Goal: Task Accomplishment & Management: Use online tool/utility

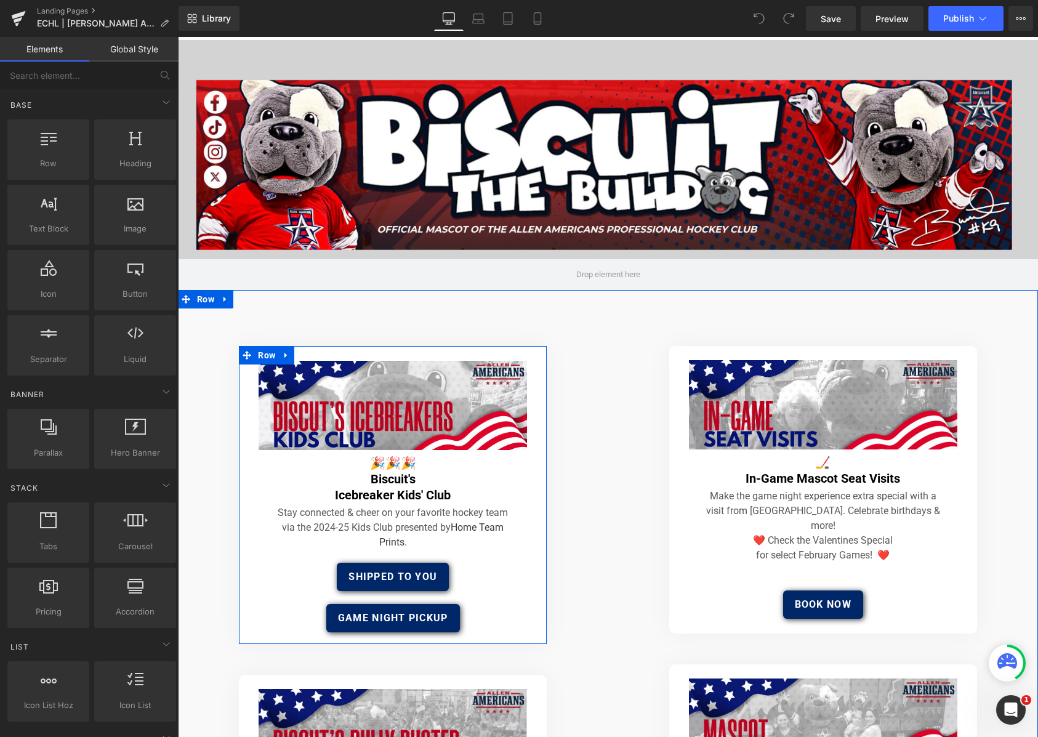
scroll to position [17, 0]
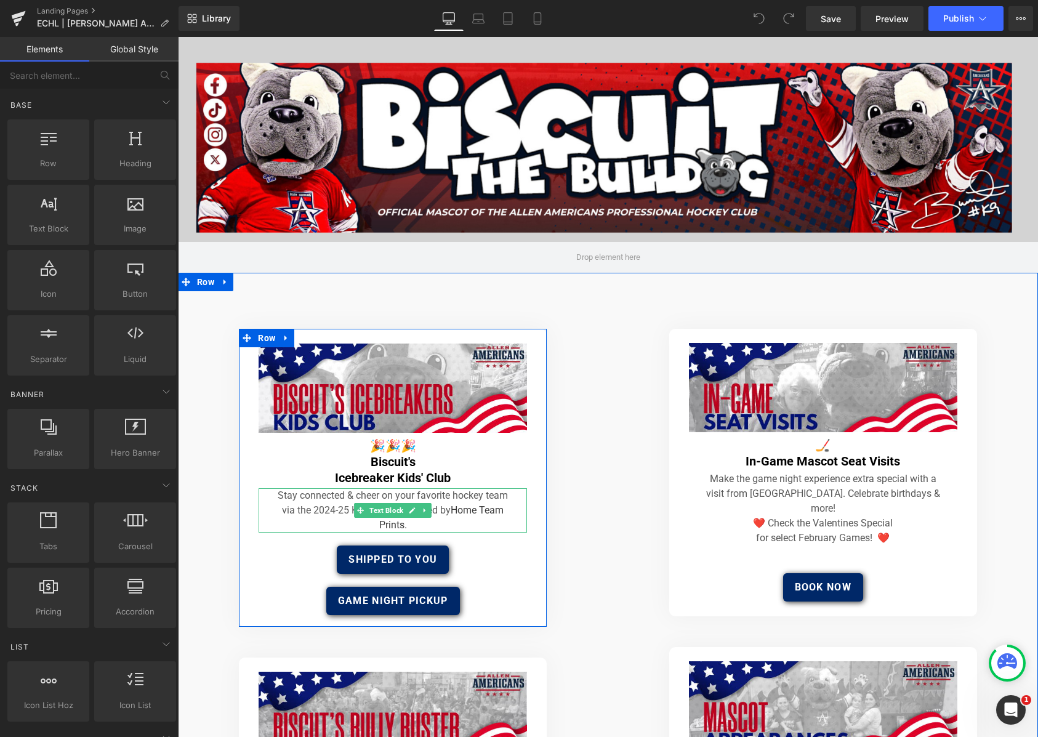
click at [326, 512] on p "Stay connected & cheer on your favorite hockey team via the 2024-25 Kids Club p…" at bounding box center [393, 510] width 244 height 44
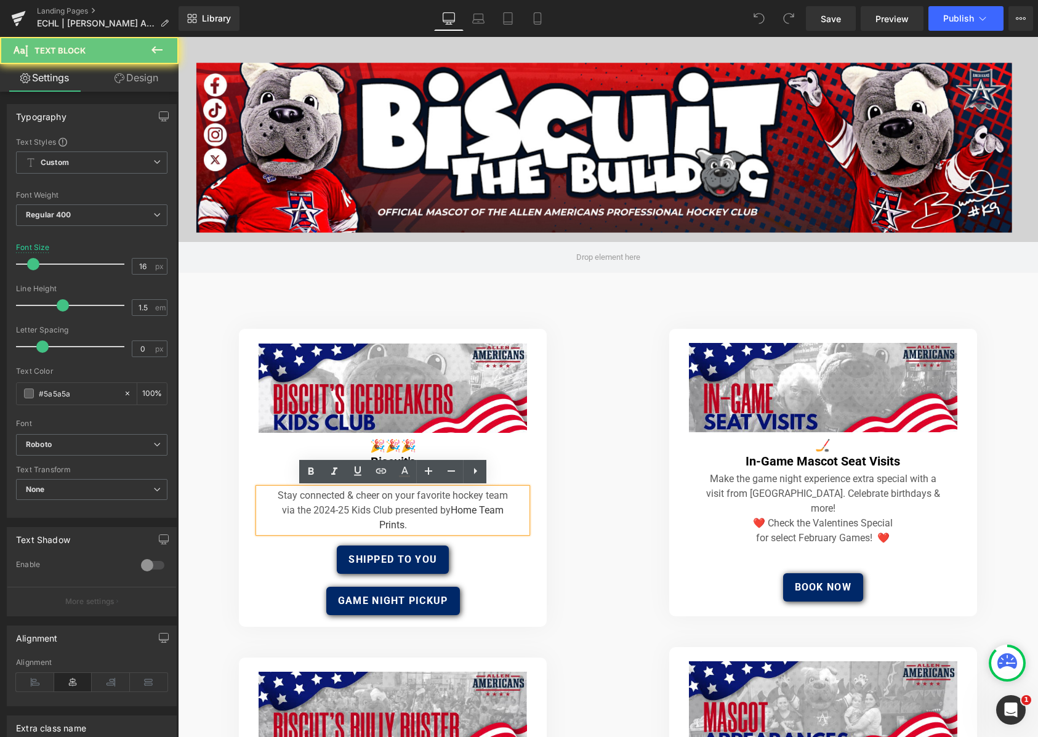
click at [328, 510] on p "Stay connected & cheer on your favorite hockey team via the 2024-25 Kids Club p…" at bounding box center [393, 510] width 244 height 44
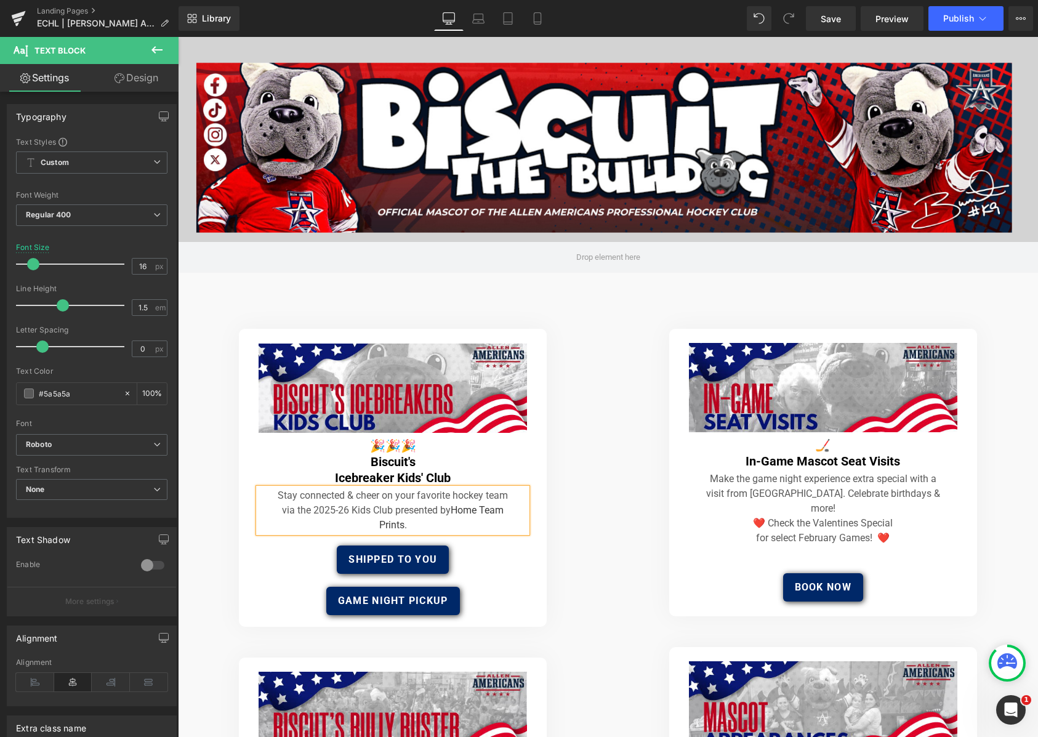
click at [622, 473] on div "Image 🏒 In-Game Mascot Seat Visits Heading Make the game night experience extra…" at bounding box center [823, 640] width 430 height 622
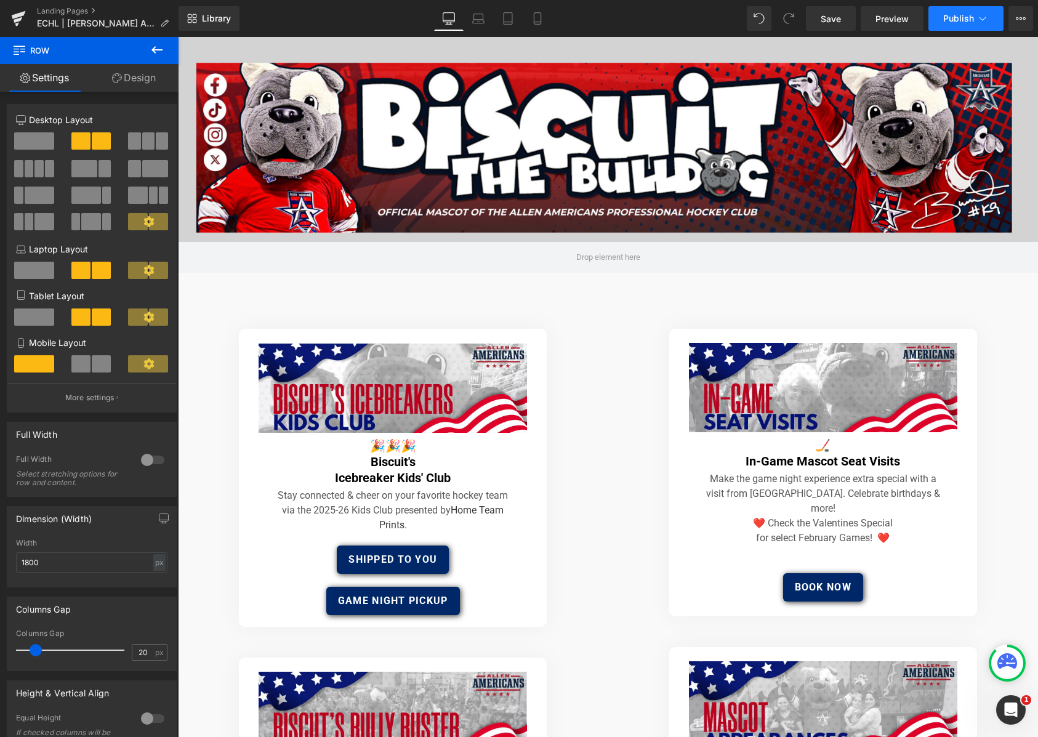
click at [948, 23] on span "Publish" at bounding box center [958, 19] width 31 height 10
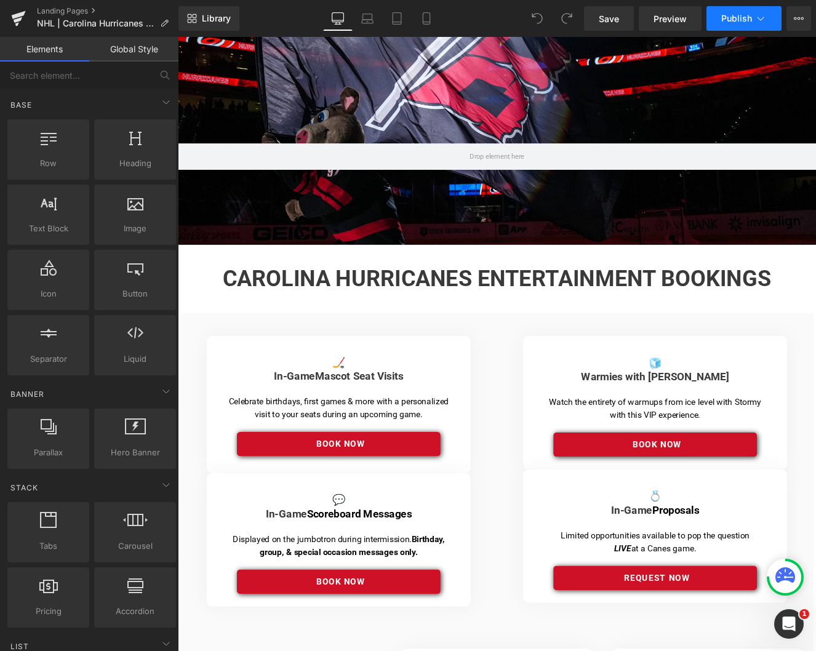
click at [755, 20] on icon at bounding box center [761, 18] width 12 height 12
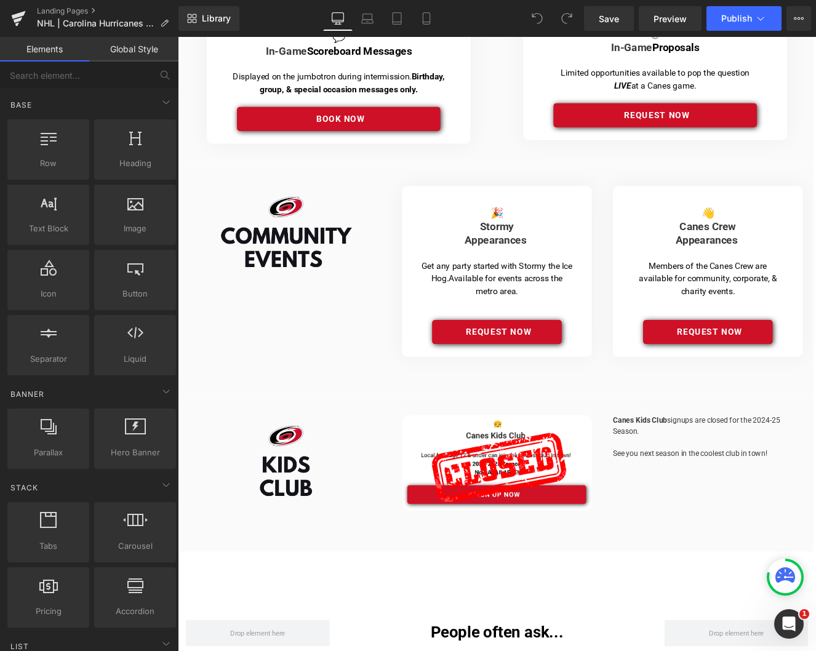
scroll to position [545, 0]
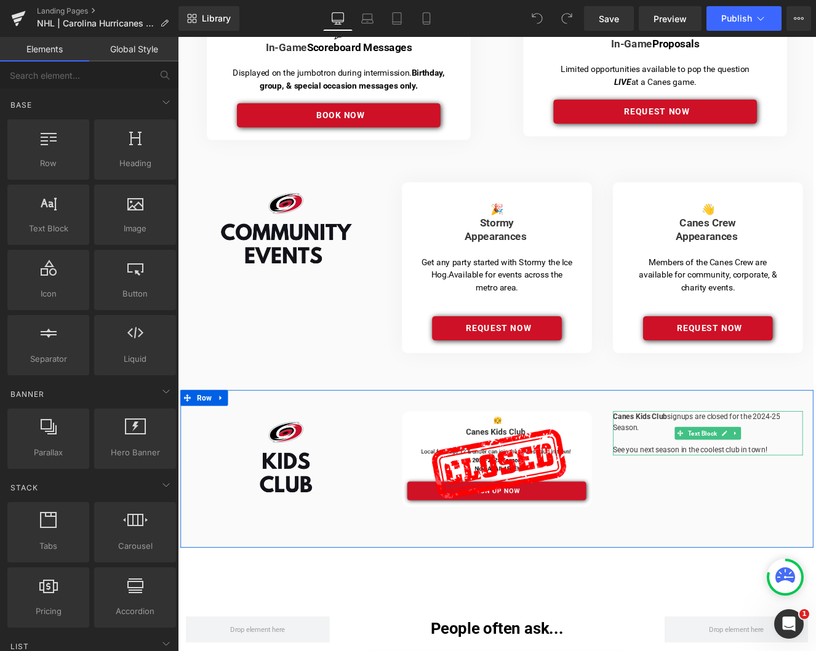
click at [722, 503] on p at bounding box center [797, 505] width 222 height 13
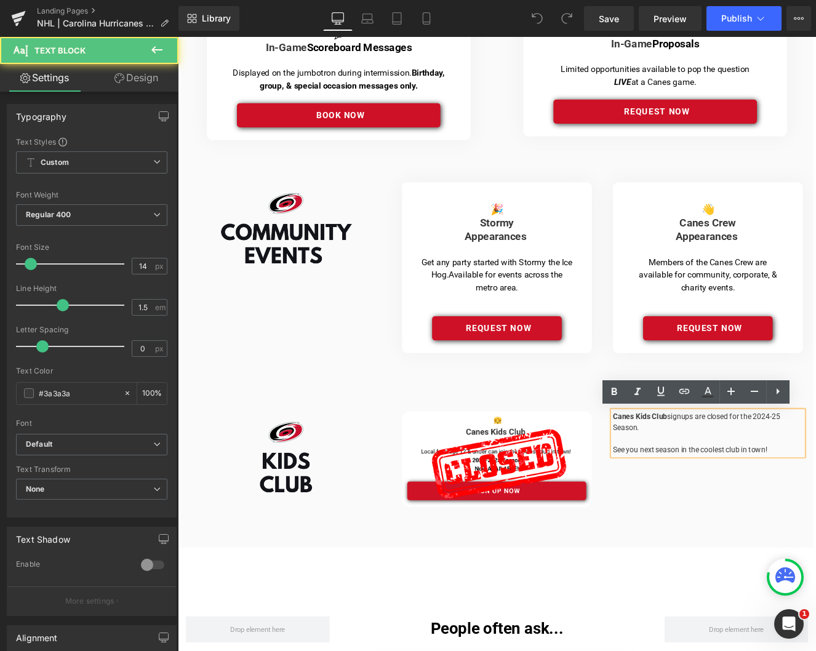
drag, startPoint x: 876, startPoint y: 517, endPoint x: 681, endPoint y: 479, distance: 198.2
click at [681, 479] on div "Canes Kids Club signups are closed for the 2024-25 Season. See you next season …" at bounding box center [796, 499] width 246 height 52
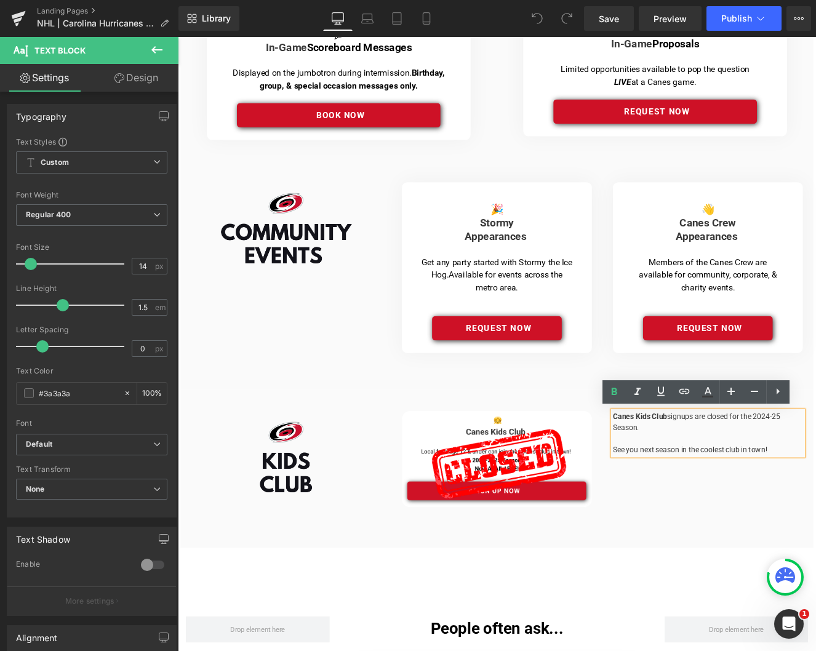
drag, startPoint x: 870, startPoint y: 518, endPoint x: 686, endPoint y: 480, distance: 187.3
click at [686, 480] on div "Canes Kids Club signups are closed for the 2024-25 Season. See you next season …" at bounding box center [797, 499] width 222 height 52
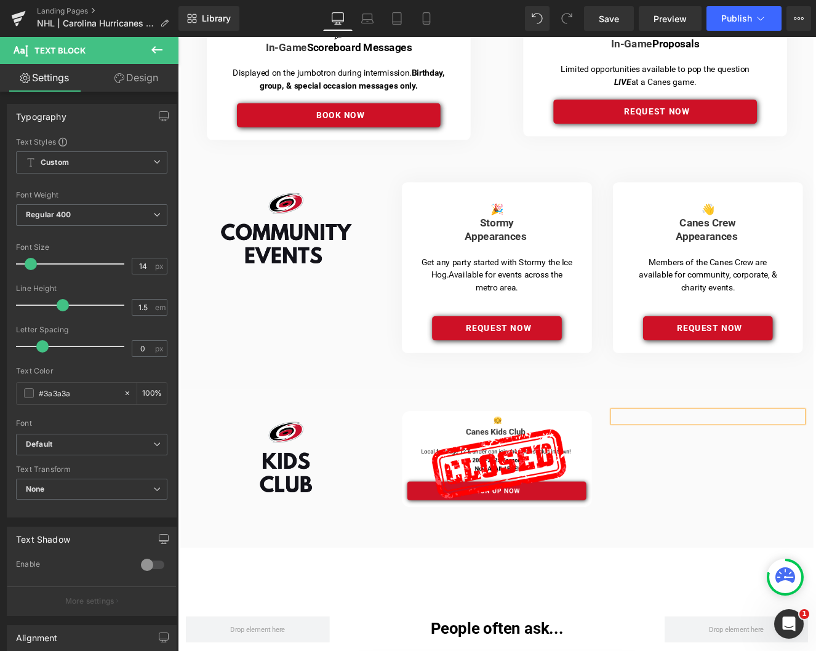
click at [761, 482] on p at bounding box center [797, 479] width 222 height 13
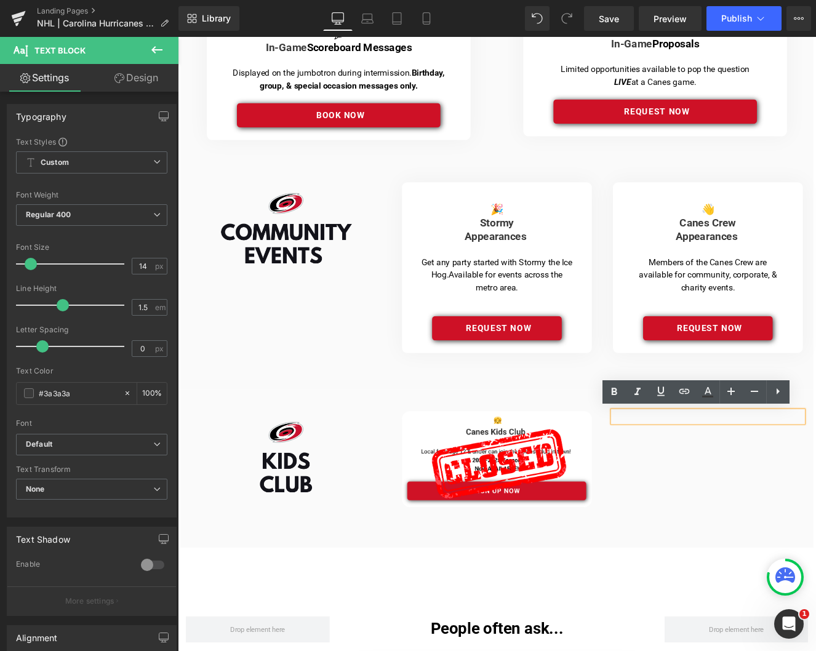
click at [815, 509] on div "Image Image Text Block Row" at bounding box center [550, 541] width 739 height 184
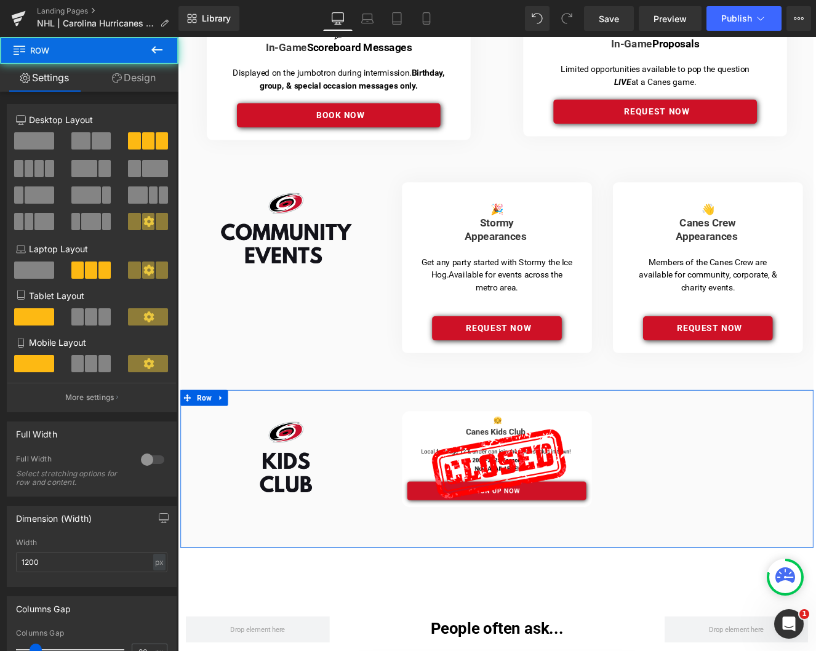
click at [815, 488] on div "Image Image Text Block Row" at bounding box center [550, 541] width 739 height 184
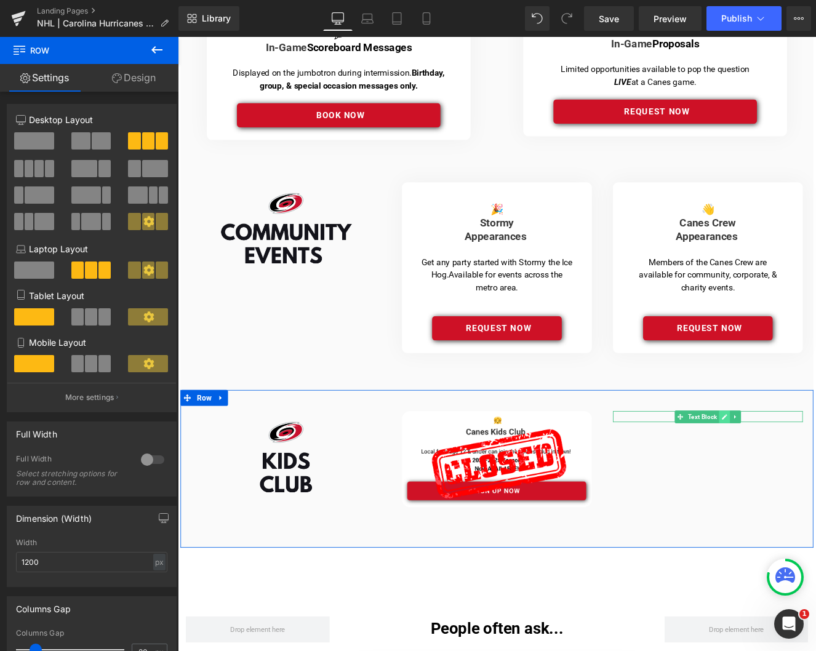
click at [811, 477] on link at bounding box center [815, 480] width 13 height 15
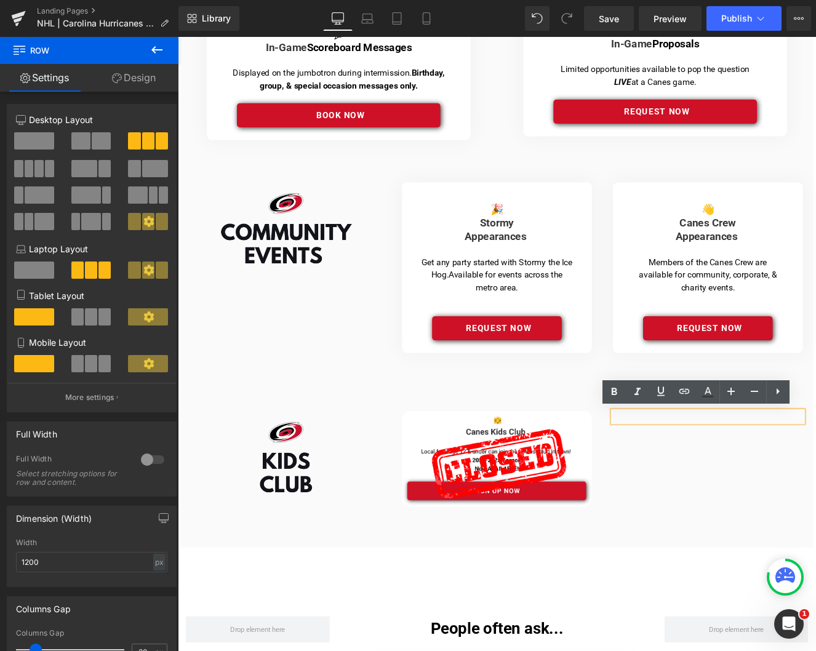
click at [815, 496] on div "Image Image Text Block Row" at bounding box center [550, 541] width 739 height 184
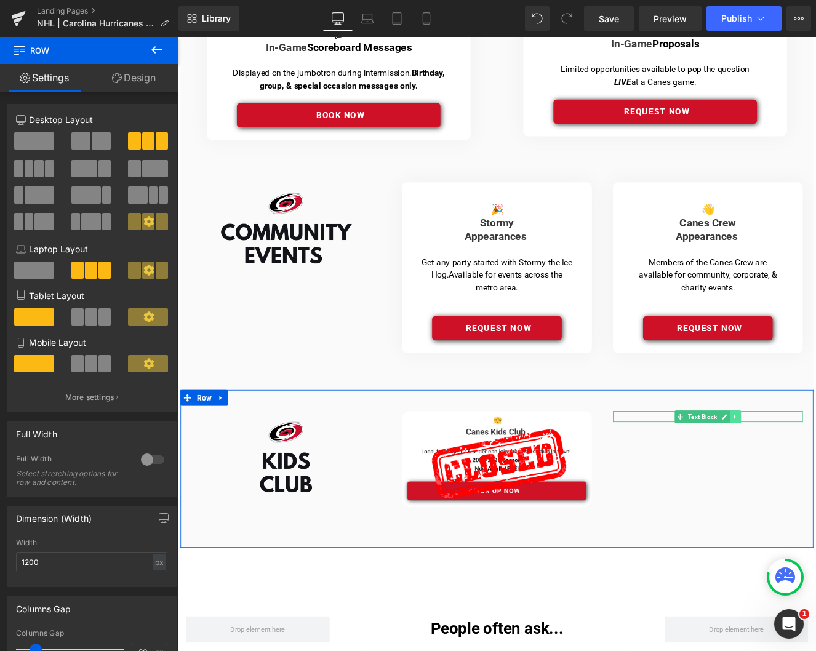
click at [815, 479] on icon at bounding box center [828, 479] width 7 height 7
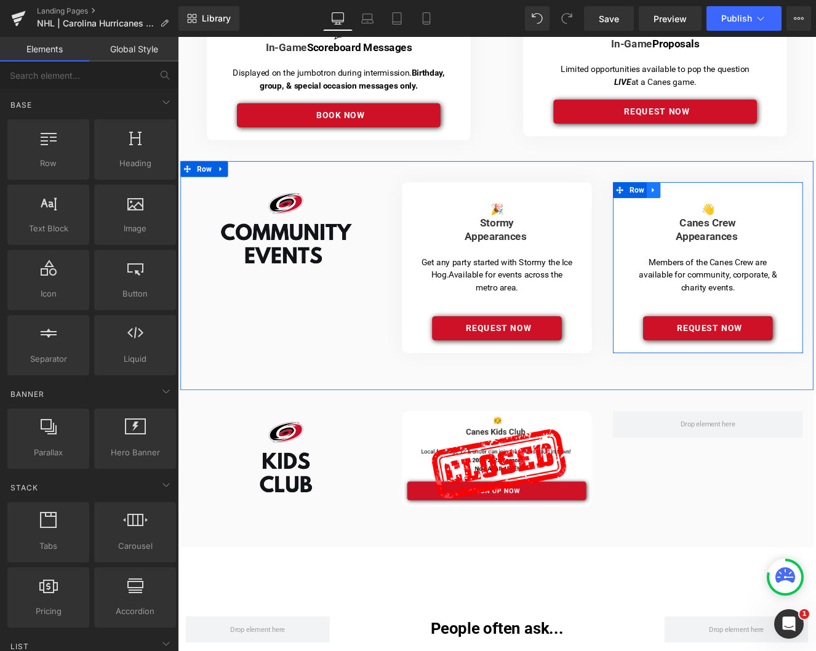
click at [732, 212] on icon at bounding box center [733, 215] width 9 height 9
click at [750, 216] on icon at bounding box center [749, 215] width 9 height 9
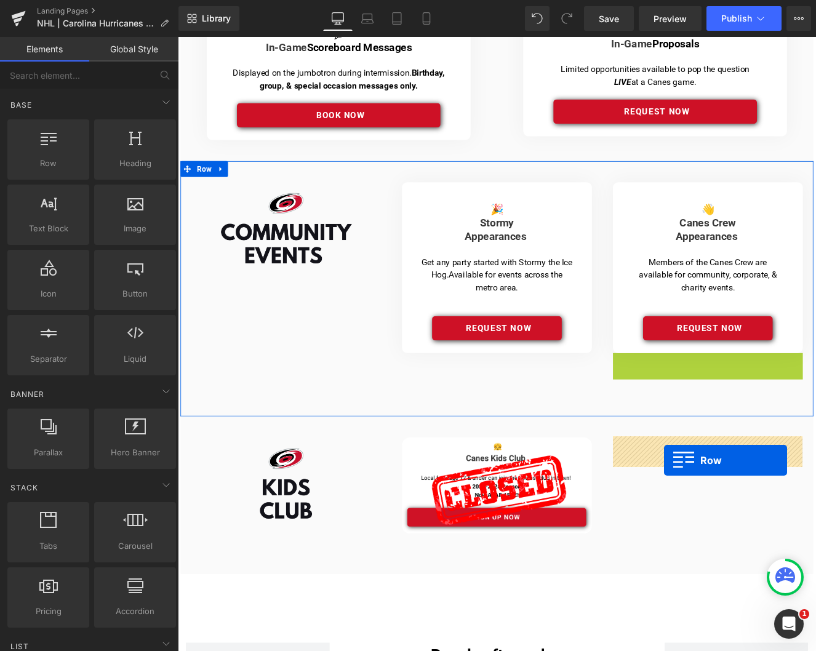
drag, startPoint x: 695, startPoint y: 414, endPoint x: 745, endPoint y: 531, distance: 127.7
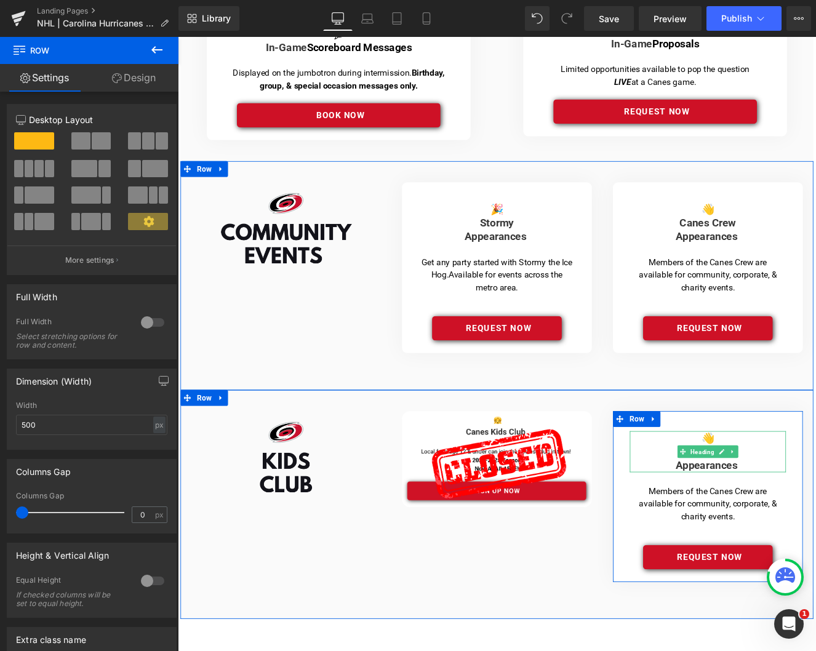
click at [802, 507] on h4 "👋" at bounding box center [796, 505] width 182 height 16
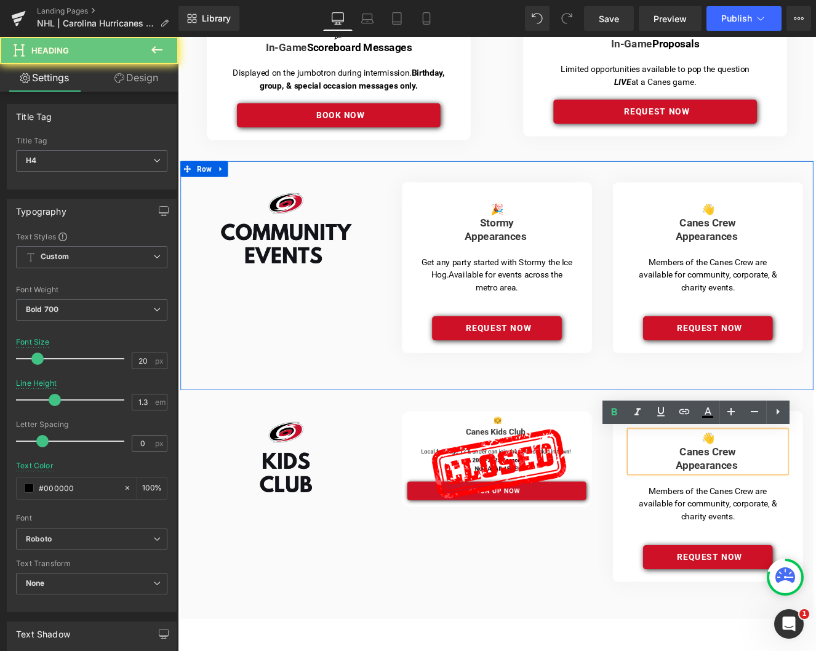
drag, startPoint x: 807, startPoint y: 502, endPoint x: 820, endPoint y: 503, distance: 13.7
click at [807, 502] on h4 "👋" at bounding box center [796, 505] width 182 height 16
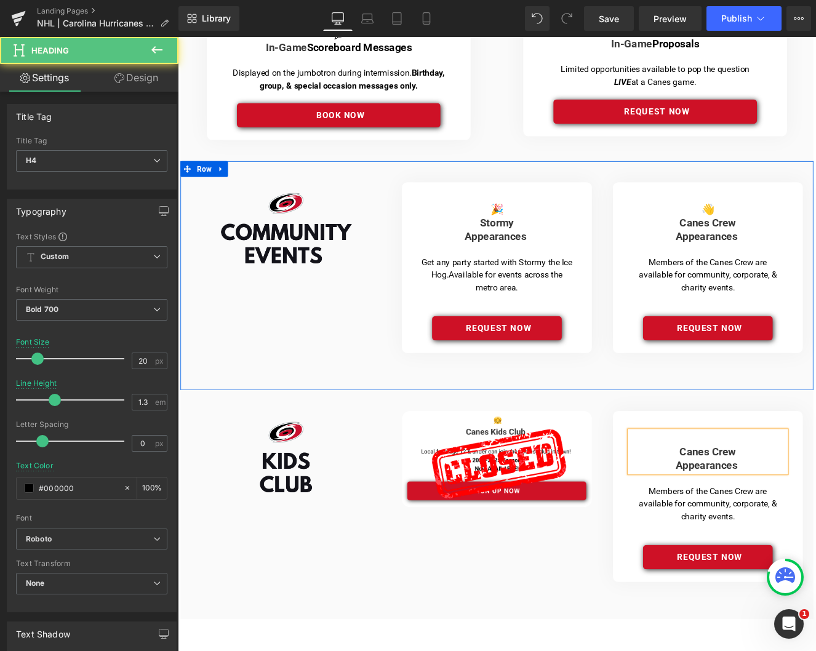
click at [753, 520] on h4 "Canes Crew" at bounding box center [796, 521] width 182 height 16
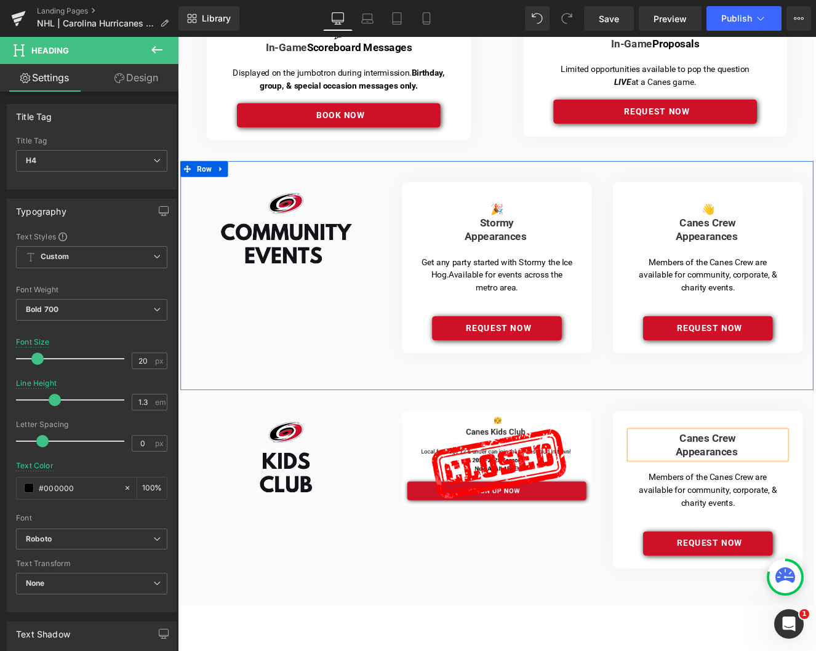
click at [810, 503] on span "Canes Crew" at bounding box center [796, 504] width 66 height 15
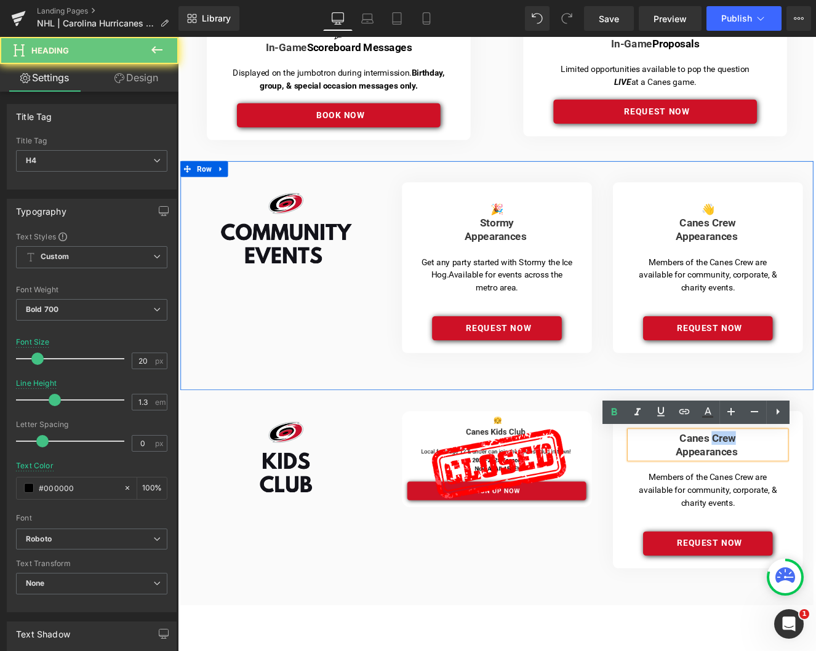
click at [810, 503] on span "Canes Crew" at bounding box center [796, 504] width 66 height 15
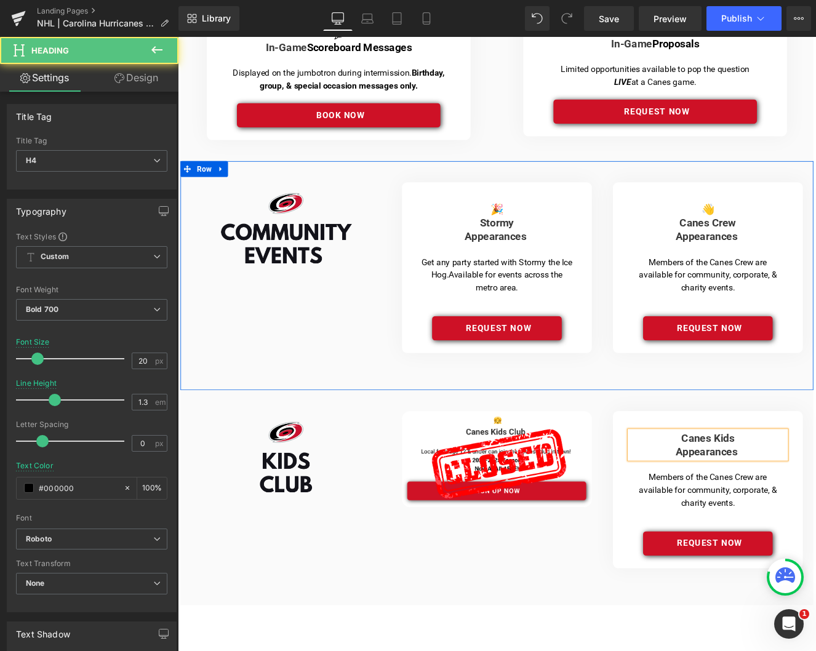
click at [806, 519] on strong "Appearances" at bounding box center [795, 520] width 72 height 15
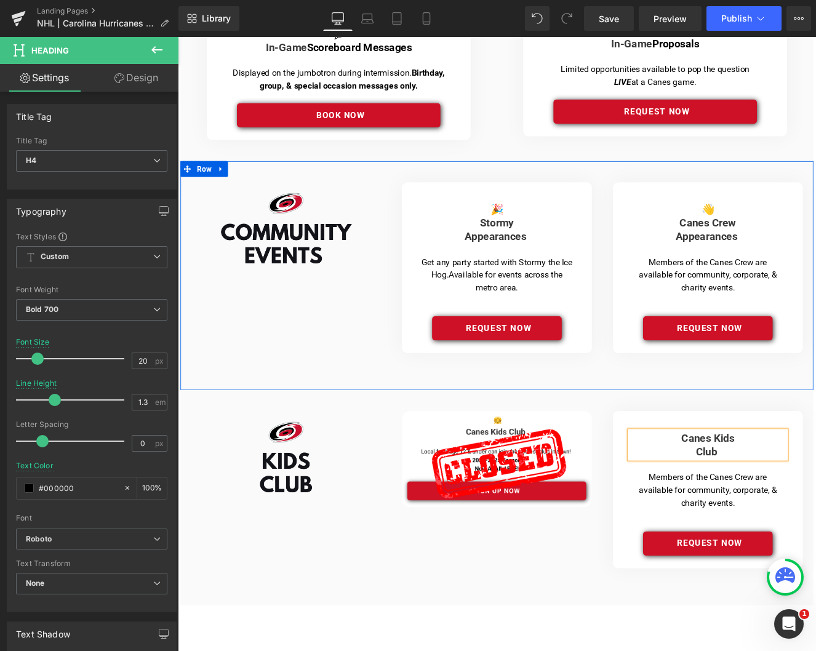
click at [774, 518] on h4 "Club" at bounding box center [796, 521] width 182 height 16
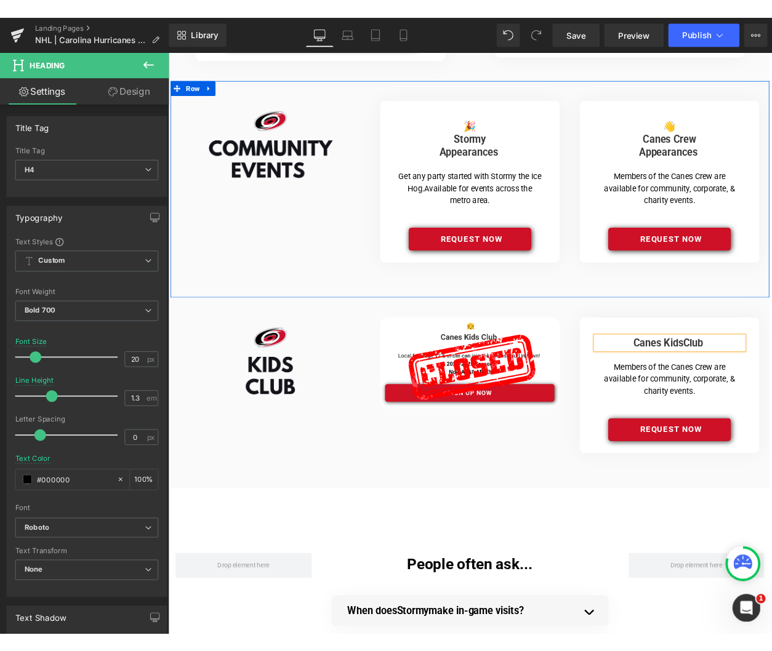
scroll to position [678, 0]
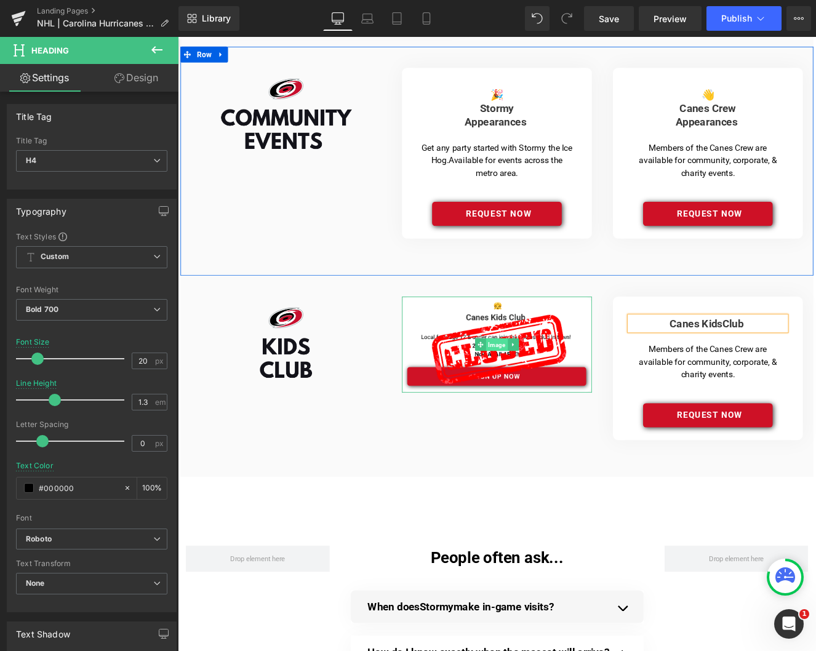
click at [551, 394] on span "Image" at bounding box center [549, 396] width 25 height 15
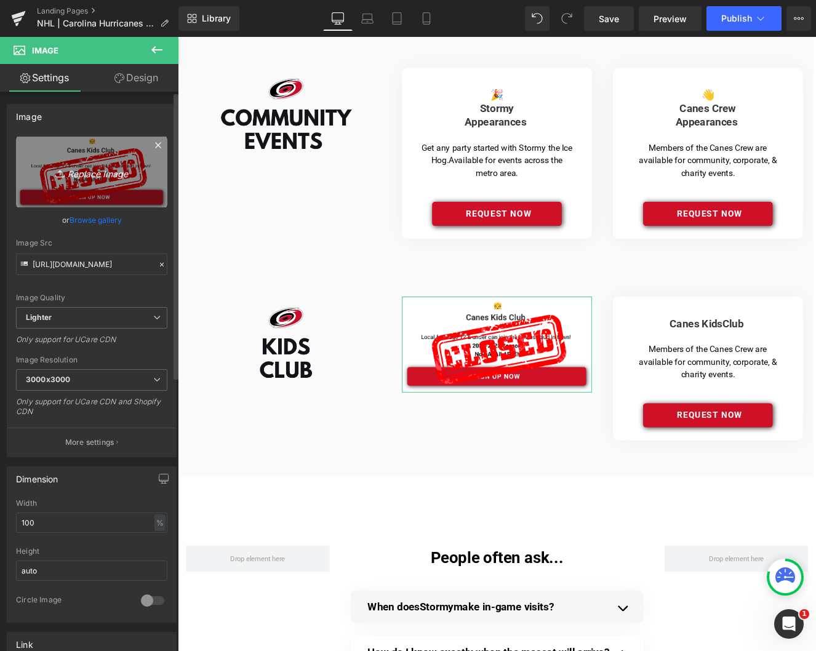
click at [89, 188] on link "Replace Image" at bounding box center [91, 172] width 151 height 71
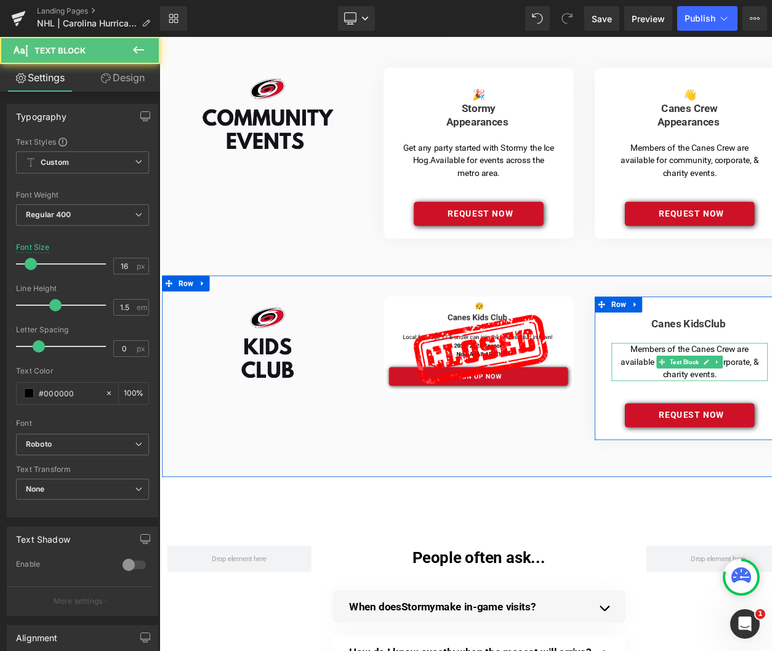
drag, startPoint x: 707, startPoint y: 402, endPoint x: 807, endPoint y: 429, distance: 103.3
click at [815, 430] on p "Members of the Canes Crew are available for community, corporate, & charity eve…" at bounding box center [778, 417] width 176 height 44
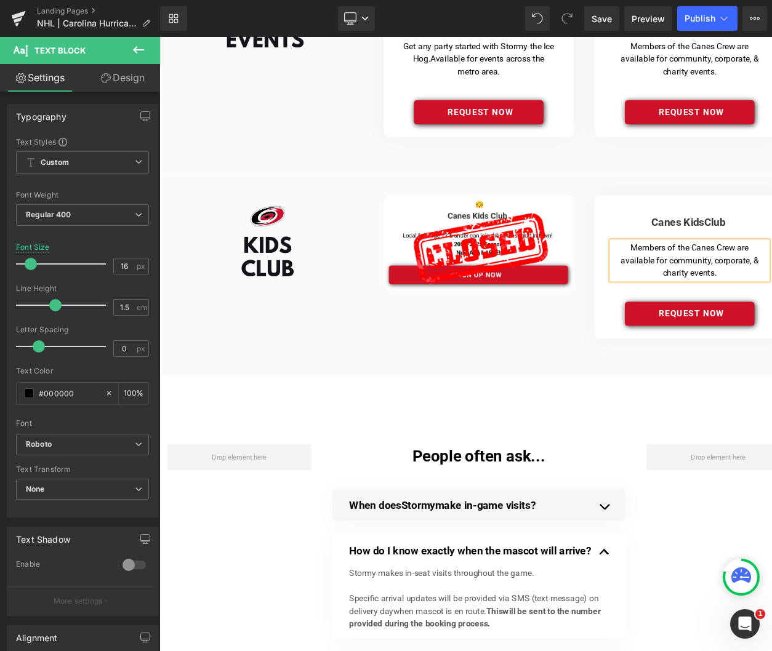
scroll to position [787, 0]
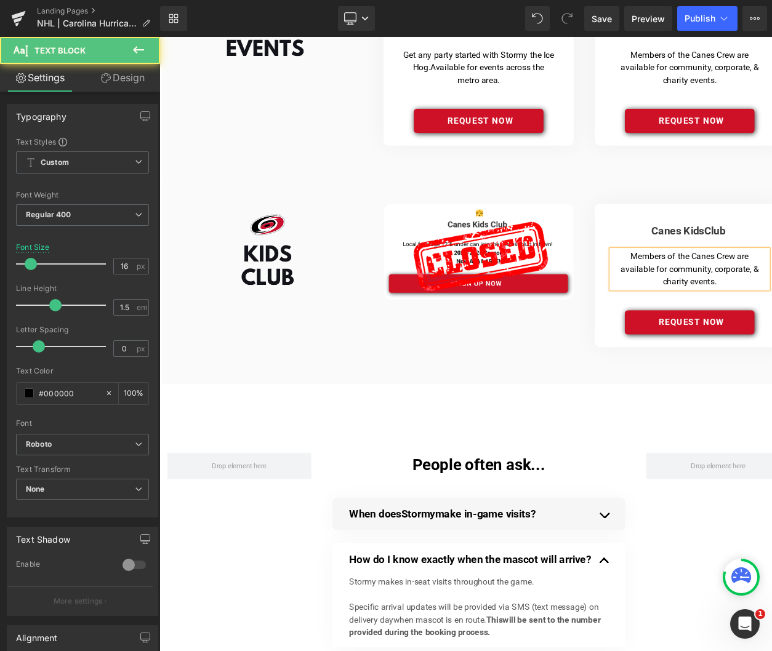
click at [766, 308] on p "Members of the Canes Crew are available for community, corporate, & charity eve…" at bounding box center [778, 308] width 176 height 44
click at [783, 308] on p "Members of the Canes Crew are available for community, corporate, & charity eve…" at bounding box center [778, 308] width 176 height 44
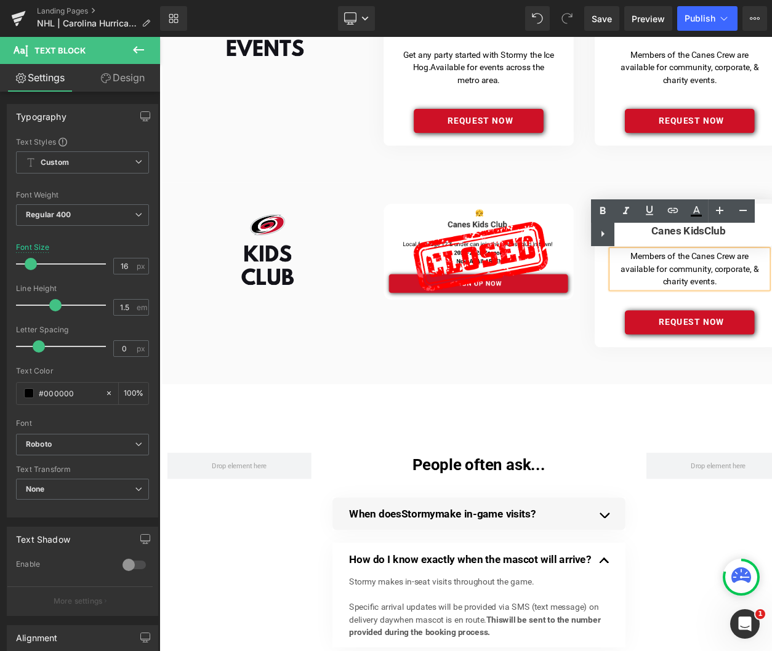
drag, startPoint x: 729, startPoint y: 304, endPoint x: 697, endPoint y: 291, distance: 35.1
click at [697, 291] on p "Members of the Canes Crew are available for community, corporate, & charity eve…" at bounding box center [778, 308] width 176 height 44
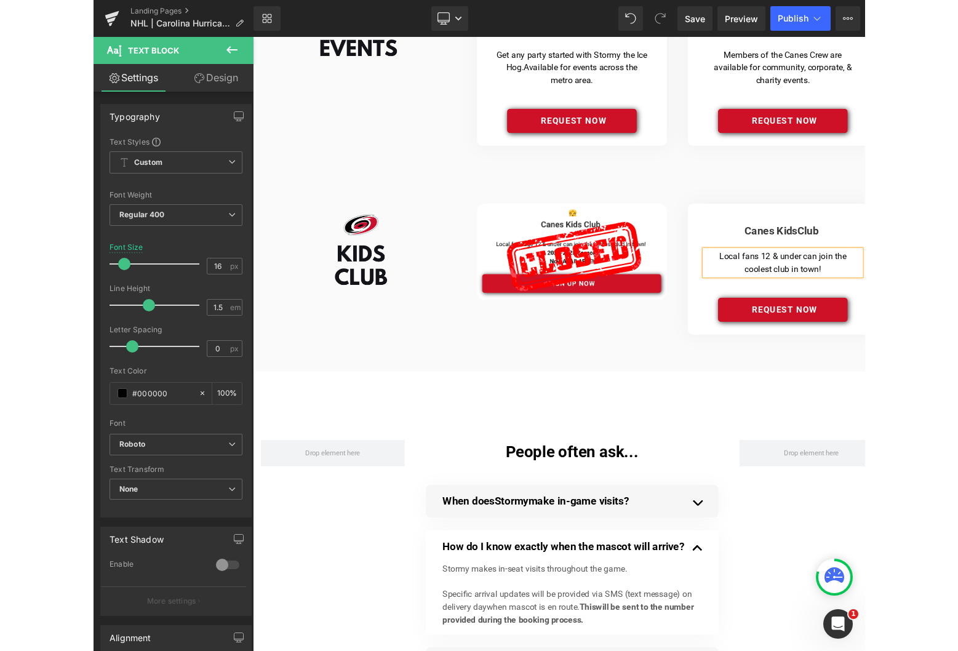
scroll to position [805, 0]
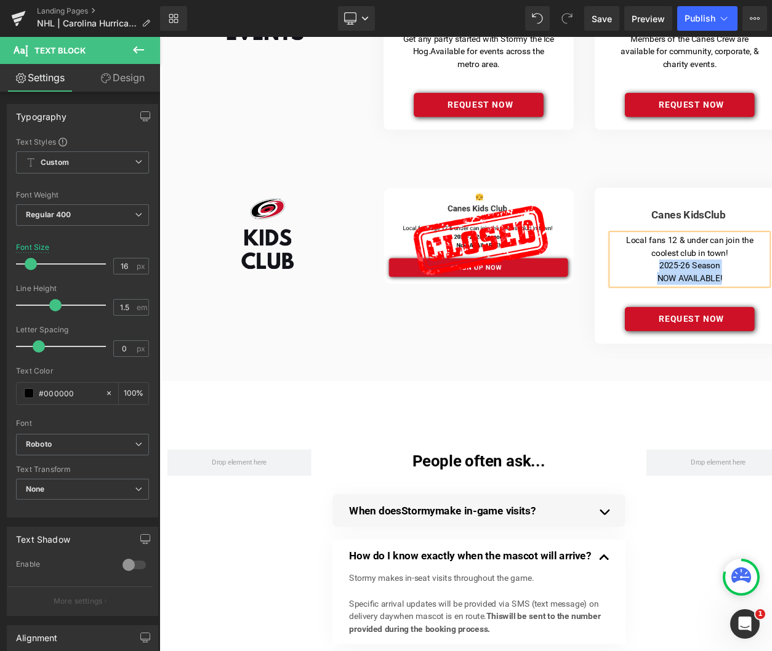
drag, startPoint x: 819, startPoint y: 317, endPoint x: 718, endPoint y: 297, distance: 103.6
click at [718, 297] on div "Local fans 12 & under can join the coolest club in town! 2025-26 Season NOW AVA…" at bounding box center [778, 296] width 182 height 59
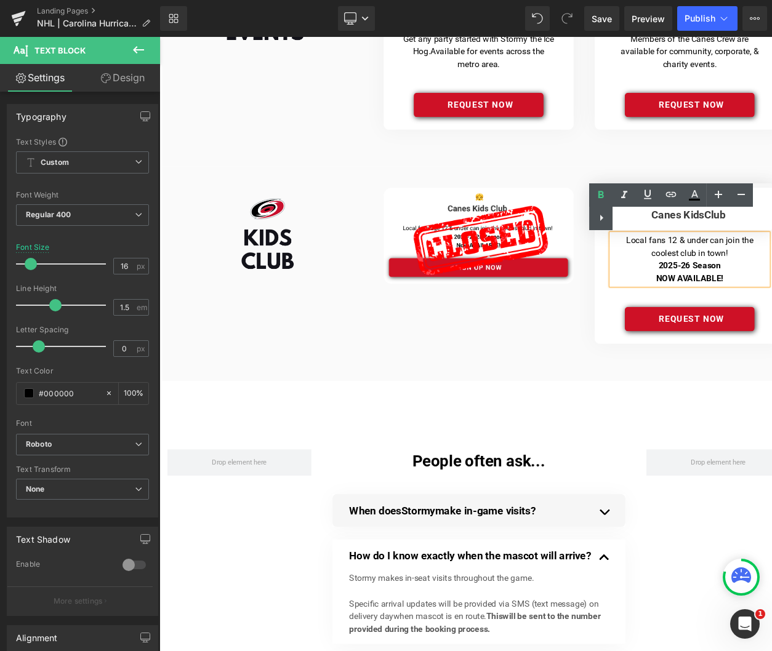
click at [596, 371] on div "Image Image Canes Kids Club Heading Separator Local fans 12 & under can join th…" at bounding box center [531, 313] width 739 height 250
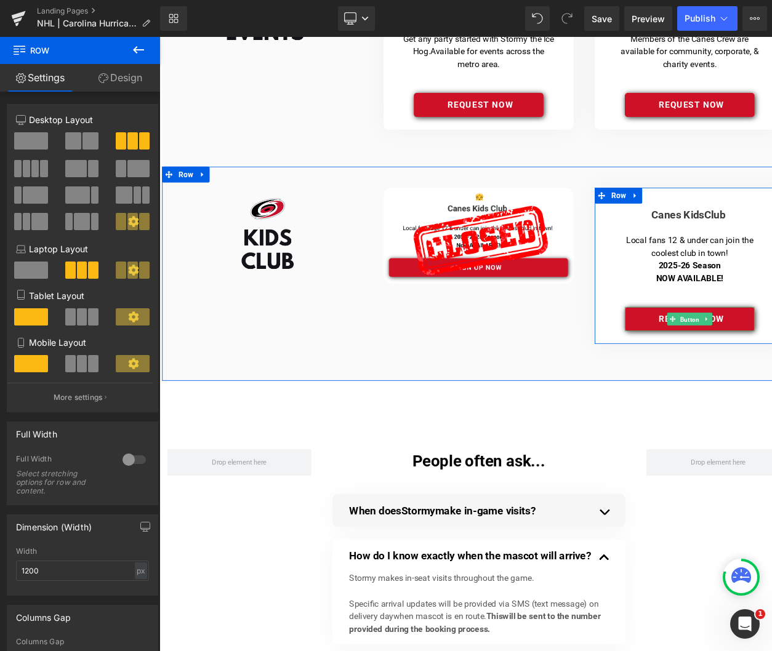
click at [766, 367] on span "Button" at bounding box center [777, 366] width 27 height 15
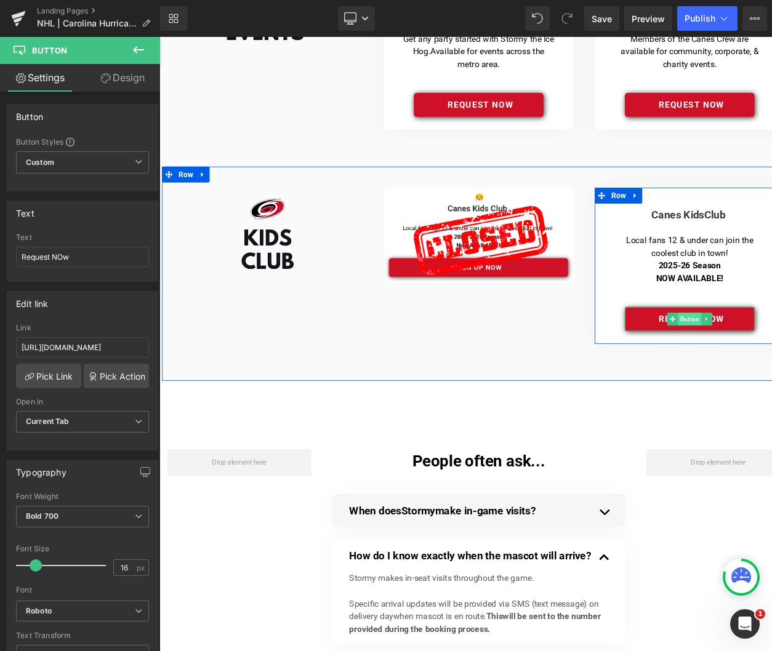
click at [780, 366] on span "Button" at bounding box center [777, 366] width 27 height 15
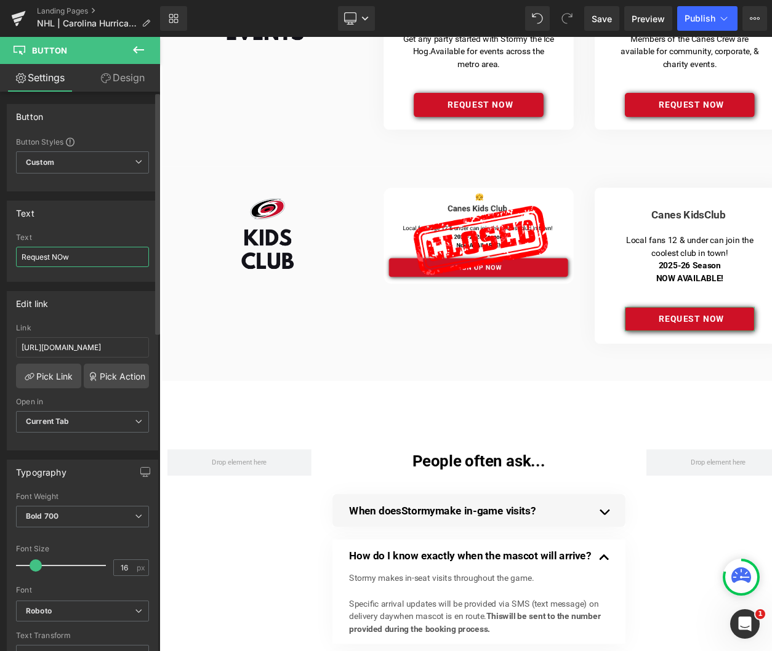
click at [98, 257] on input "Request NOw" at bounding box center [82, 257] width 133 height 20
drag, startPoint x: 98, startPoint y: 257, endPoint x: -6, endPoint y: 251, distance: 104.2
click at [0, 251] on html "Button You are previewing how the will restyle your page. You can not edit Elem…" at bounding box center [386, 325] width 772 height 651
click at [31, 260] on input "BUY NOW" at bounding box center [82, 257] width 133 height 20
click at [29, 258] on input "BUY NOW" at bounding box center [82, 257] width 133 height 20
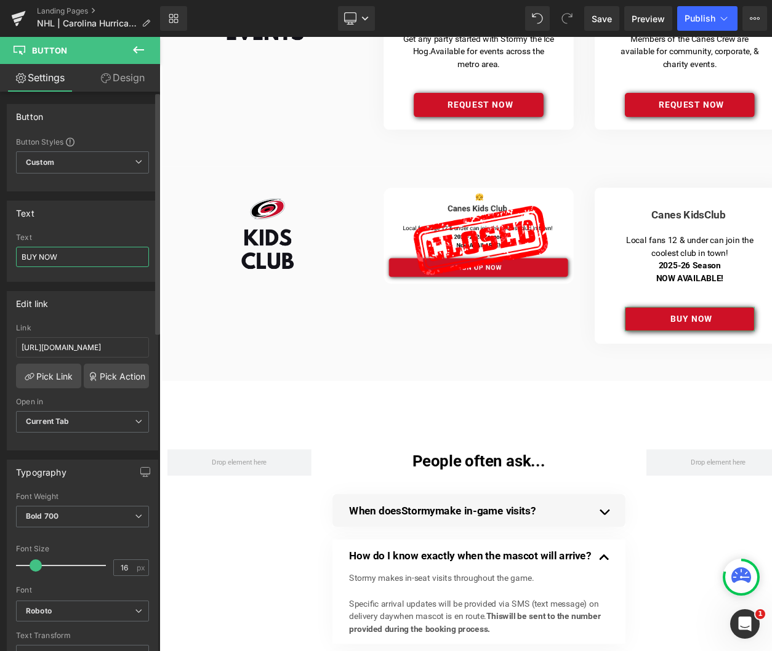
click at [29, 258] on input "BUY NOW" at bounding box center [82, 257] width 133 height 20
click at [100, 251] on input "JOIN NOW" at bounding box center [82, 257] width 133 height 20
type input "JOIN NOW"
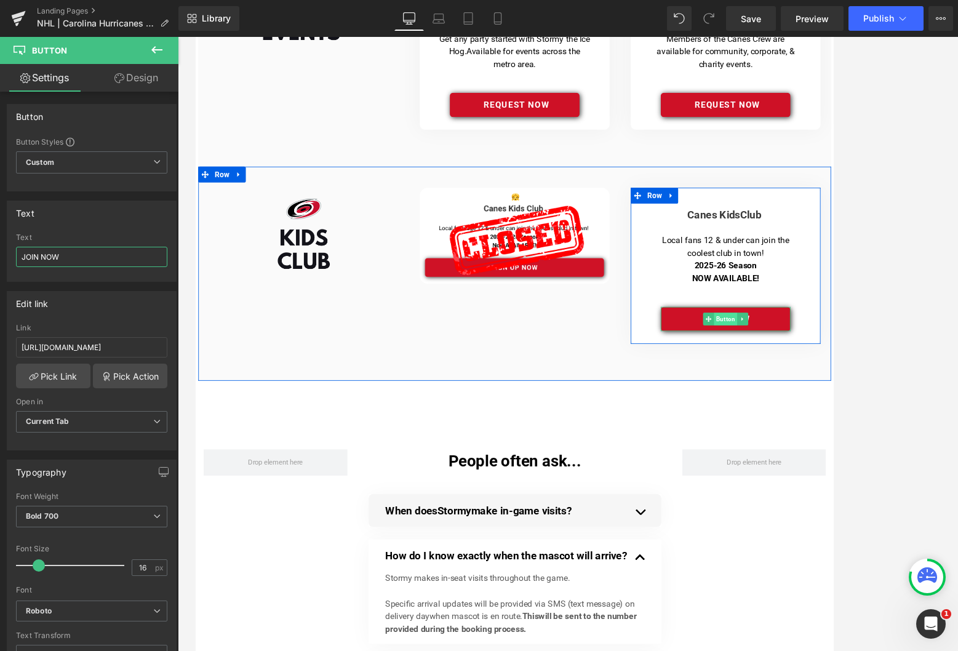
click at [815, 363] on span "Button" at bounding box center [814, 366] width 27 height 15
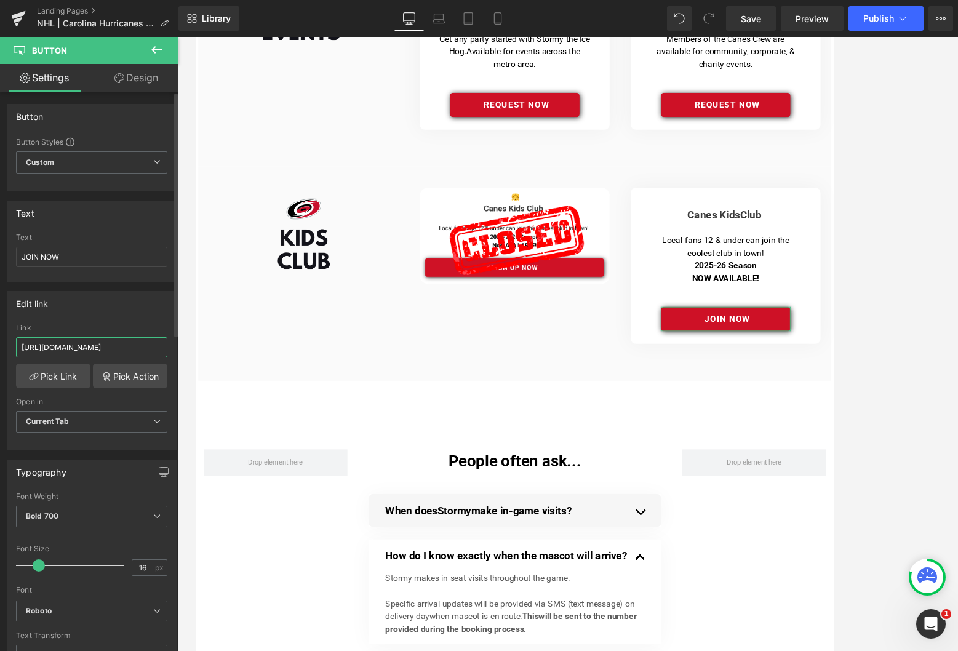
click at [100, 352] on input "https://airtable.com/appPPDKs7yACi9qxX/shrI6ygZwRXYfoZ6I" at bounding box center [91, 347] width 151 height 20
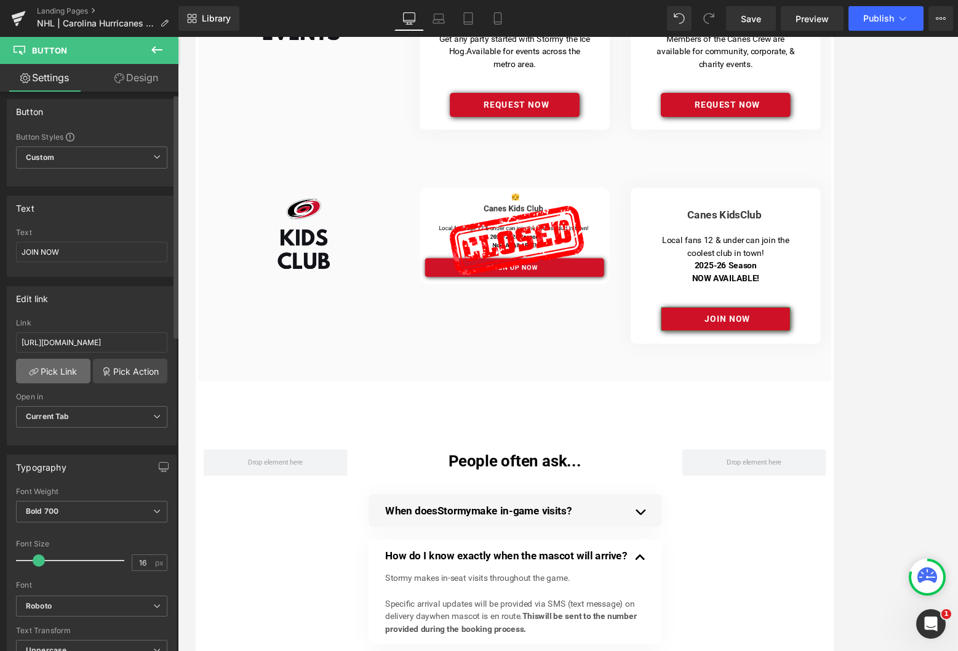
click at [62, 373] on link "Pick Link" at bounding box center [53, 371] width 74 height 25
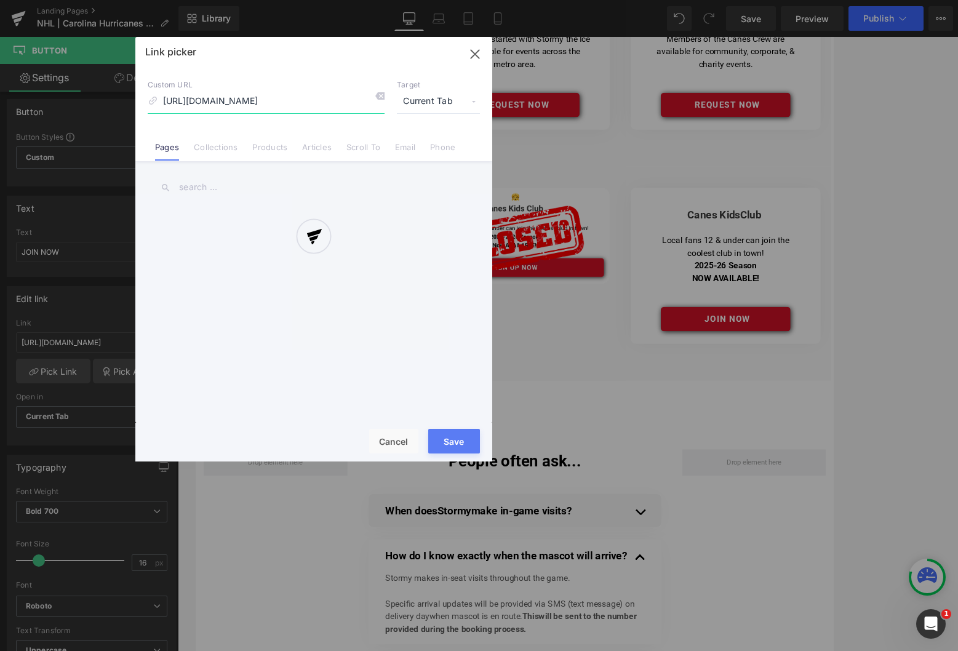
scroll to position [0, 39]
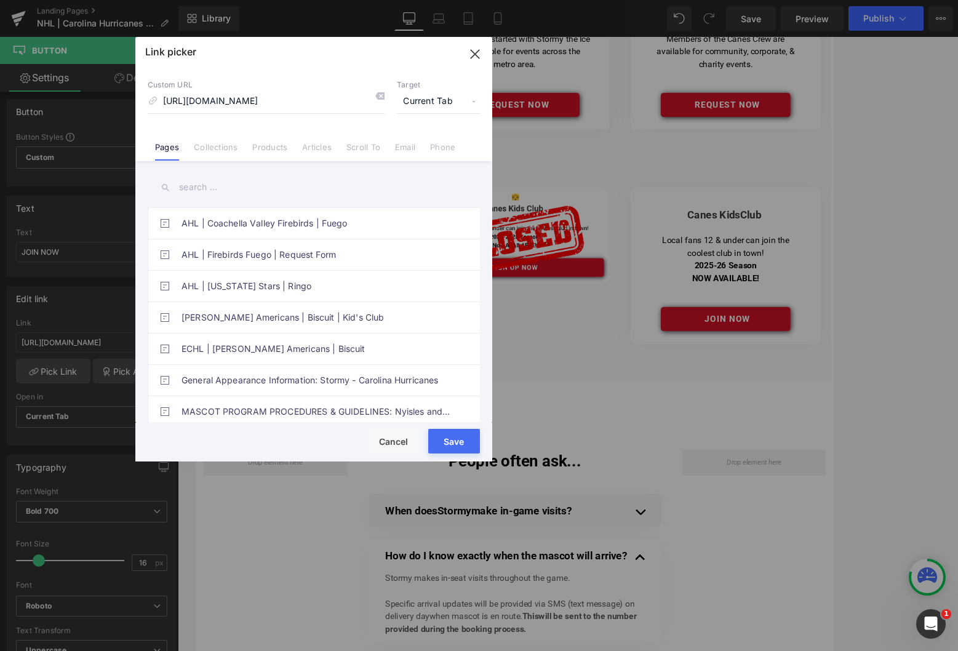
click at [219, 190] on input "text" at bounding box center [314, 188] width 332 height 28
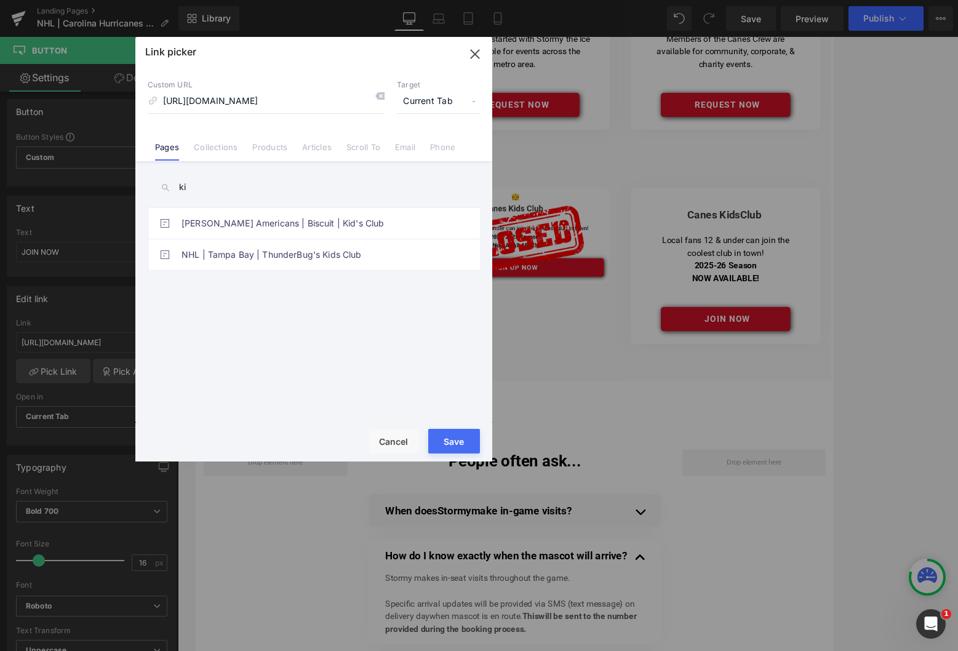
type input "k"
type input "s"
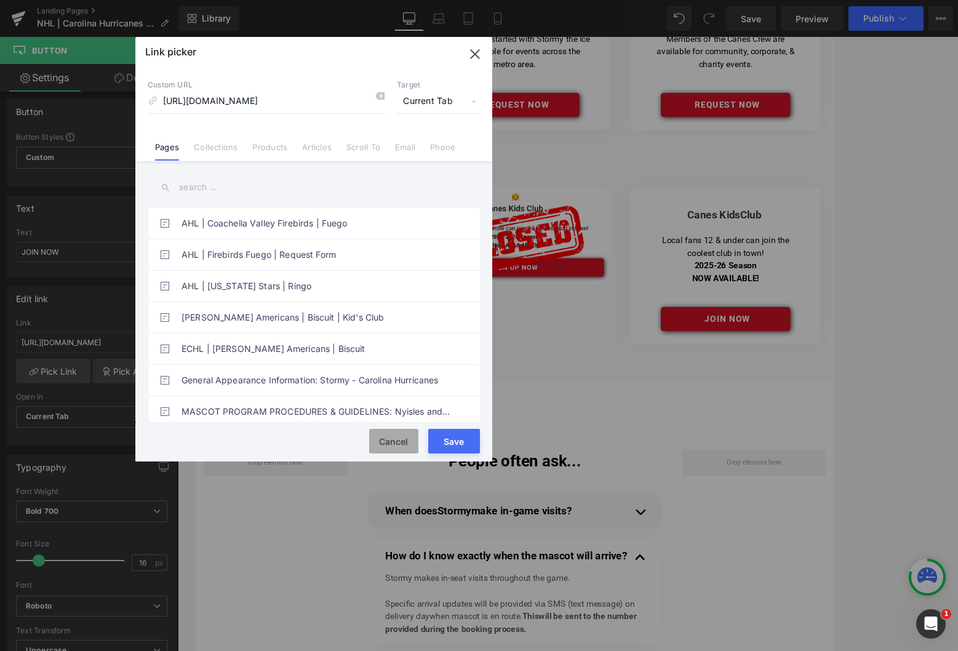
click at [392, 438] on button "Cancel" at bounding box center [393, 441] width 49 height 25
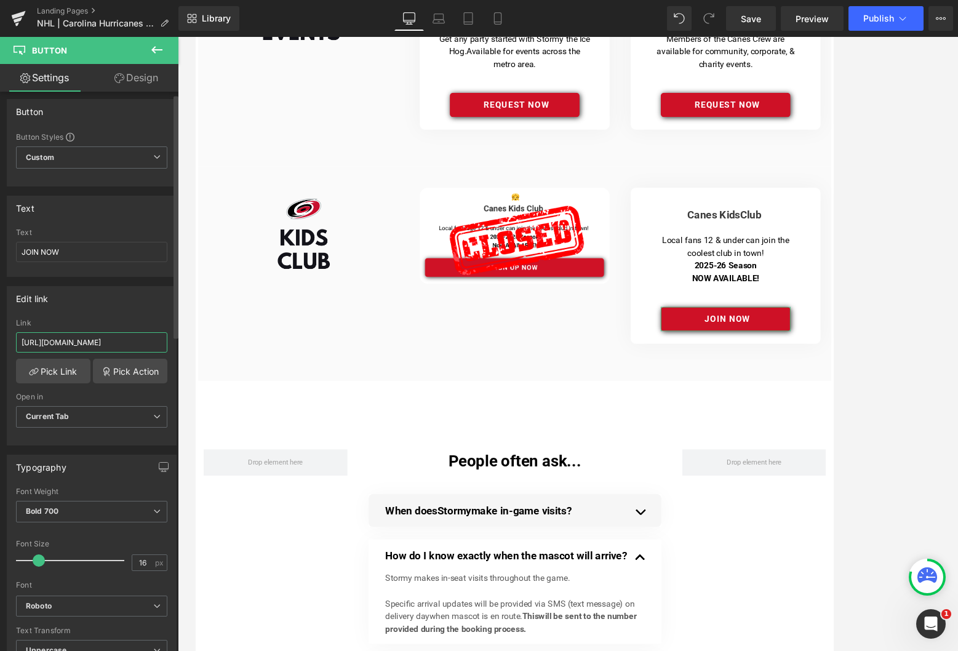
click at [110, 347] on input "https://airtable.com/appPPDKs7yACi9qxX/shrI6ygZwRXYfoZ6I" at bounding box center [91, 342] width 151 height 20
paste input "https://mascot-link.com/products/car-kids-club"
type input "https://mascot-link.com/products/car-kids-club"
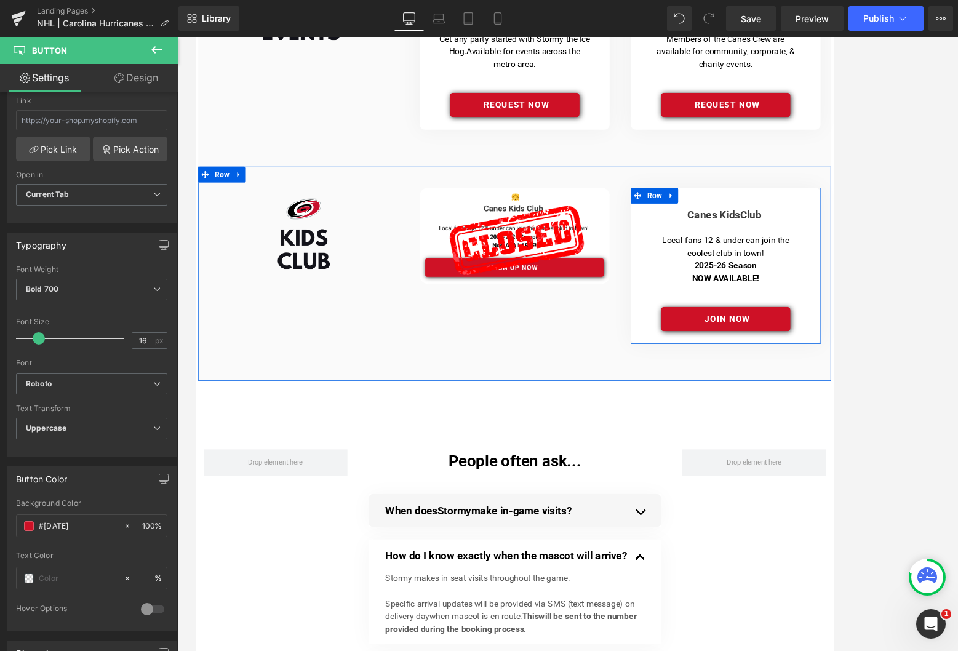
click at [815, 315] on strong "NOW AVAILABLE!" at bounding box center [814, 319] width 78 height 12
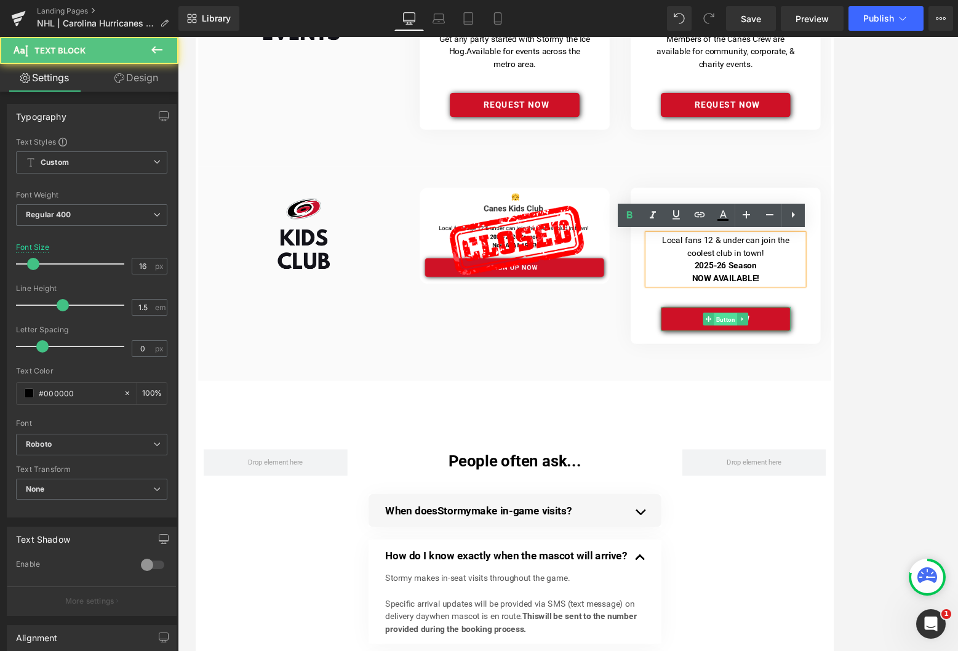
click at [815, 359] on span "Button" at bounding box center [814, 366] width 27 height 15
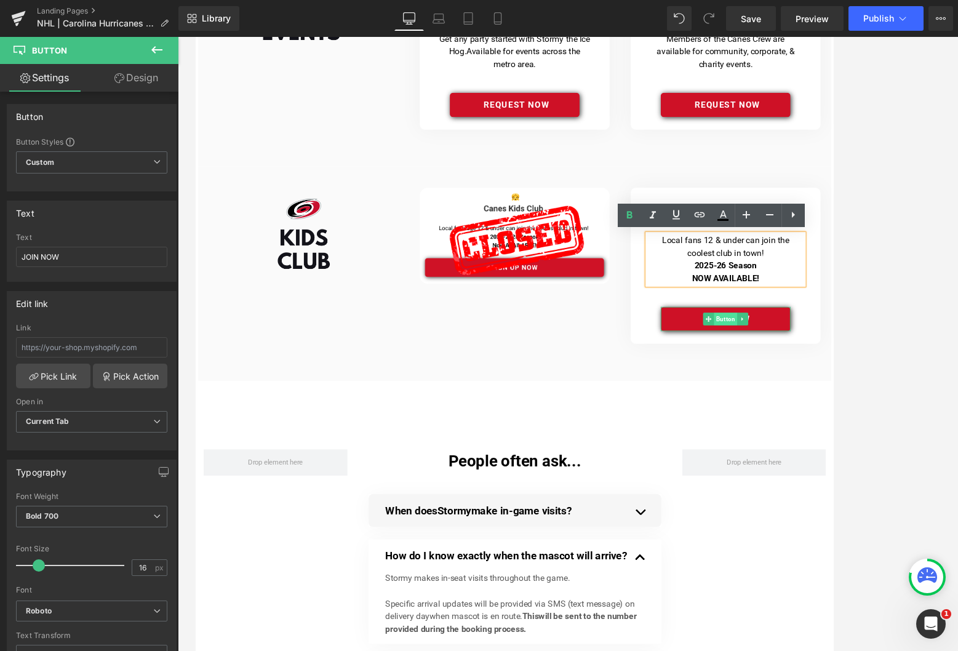
click at [815, 366] on span "Button" at bounding box center [814, 366] width 27 height 15
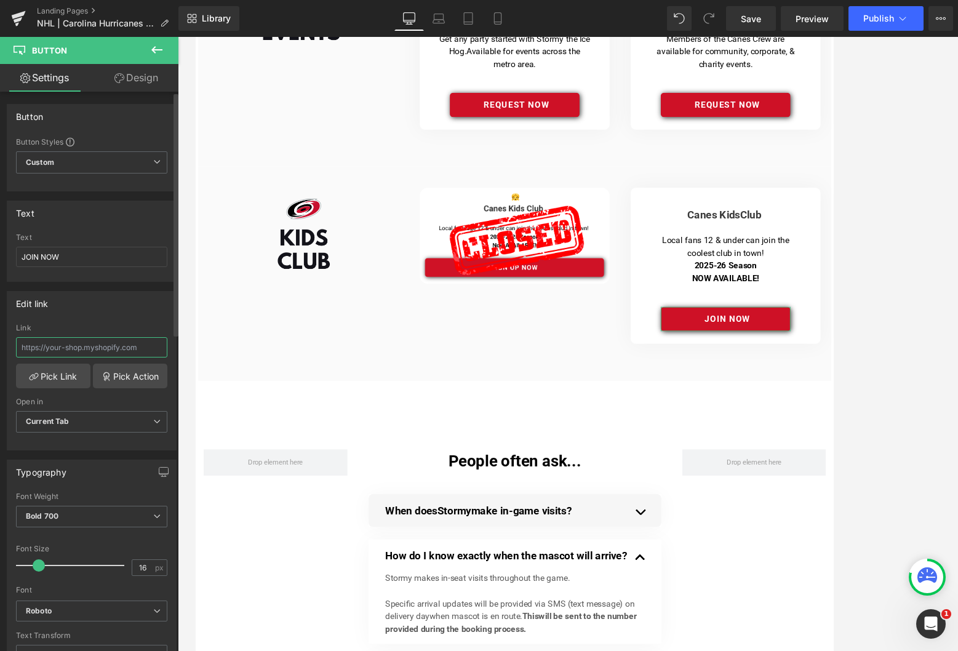
drag, startPoint x: 108, startPoint y: 348, endPoint x: 130, endPoint y: 353, distance: 22.6
click at [108, 348] on input "text" at bounding box center [91, 347] width 151 height 20
click at [144, 348] on input "text" at bounding box center [91, 347] width 151 height 20
type input "https://mascot-link.com/products/car-kids-club"
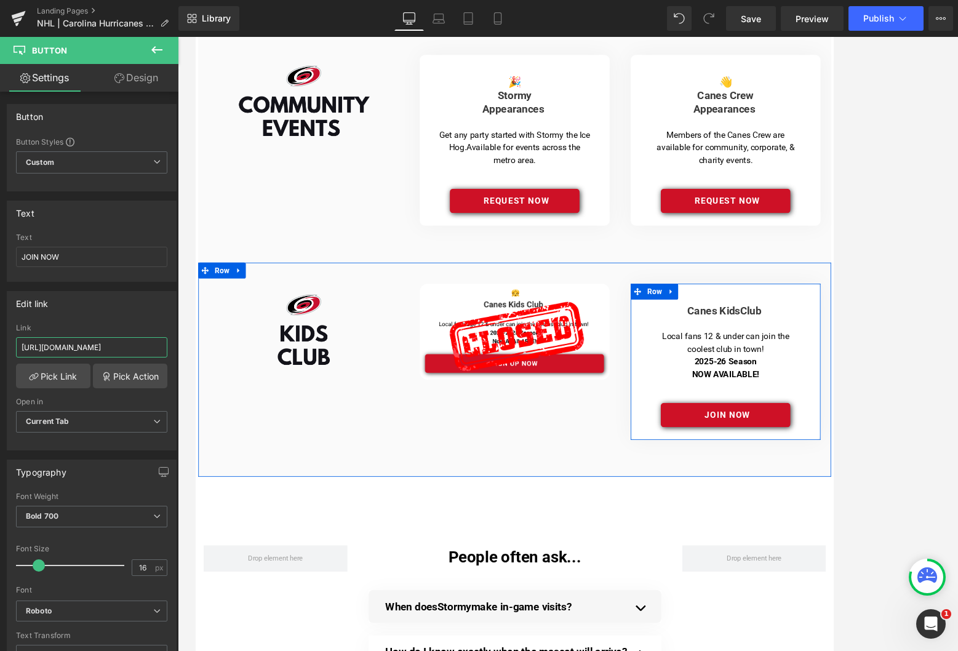
scroll to position [682, 0]
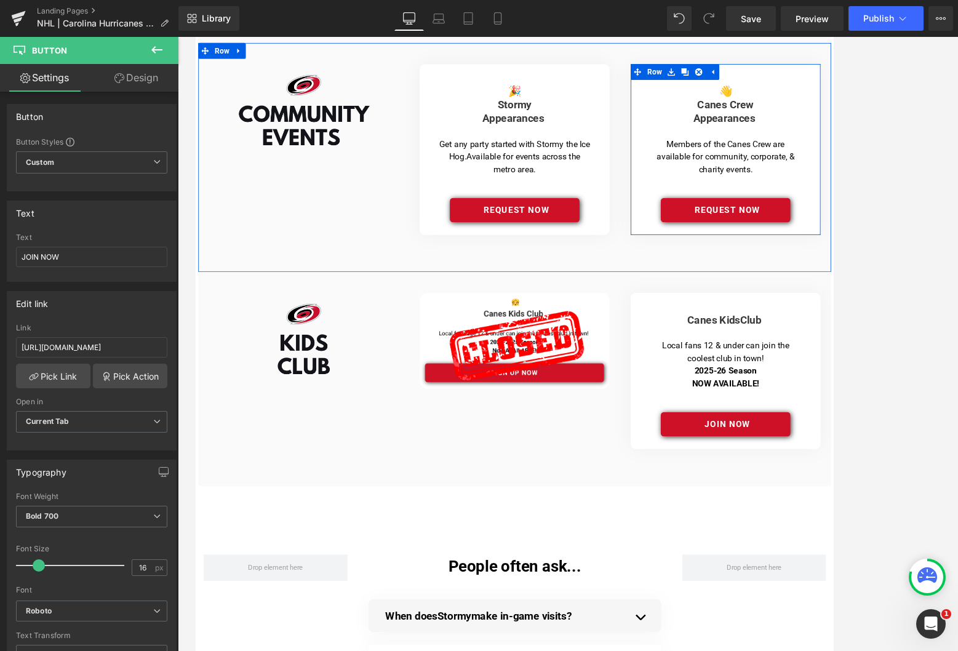
click at [814, 244] on span "Button" at bounding box center [814, 239] width 27 height 15
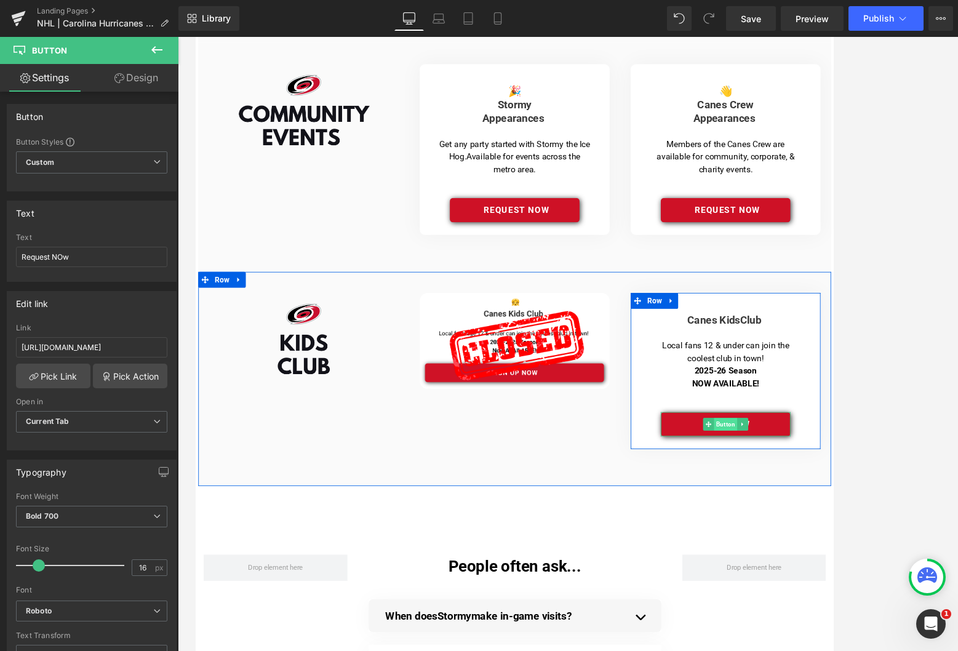
click at [815, 491] on span "Button" at bounding box center [814, 489] width 27 height 15
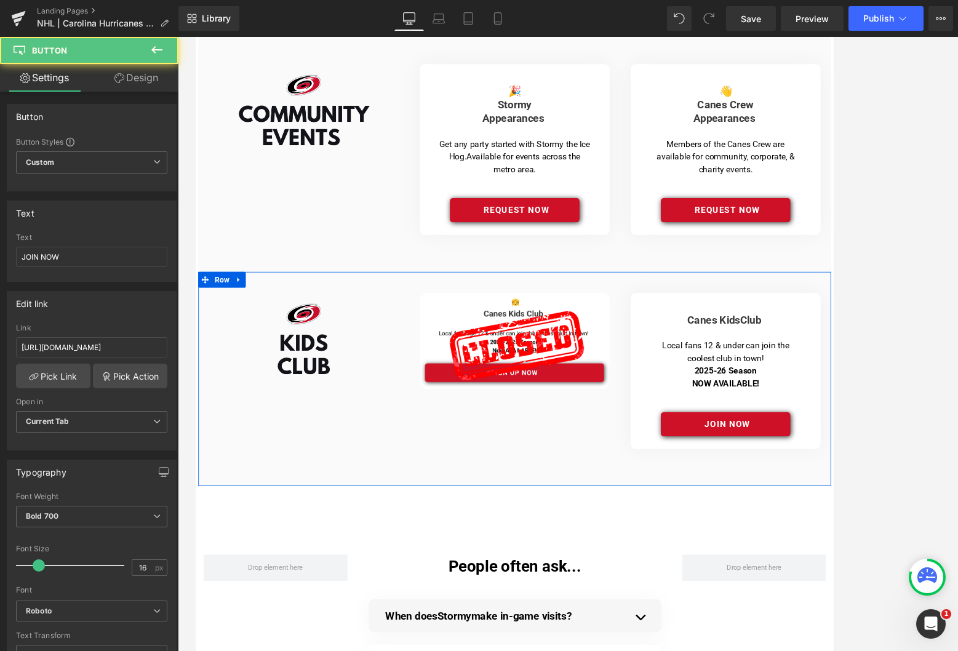
click at [587, 514] on div "Image Image Canes Kids Club Heading Separator Local fans 12 & under can join th…" at bounding box center [568, 436] width 739 height 250
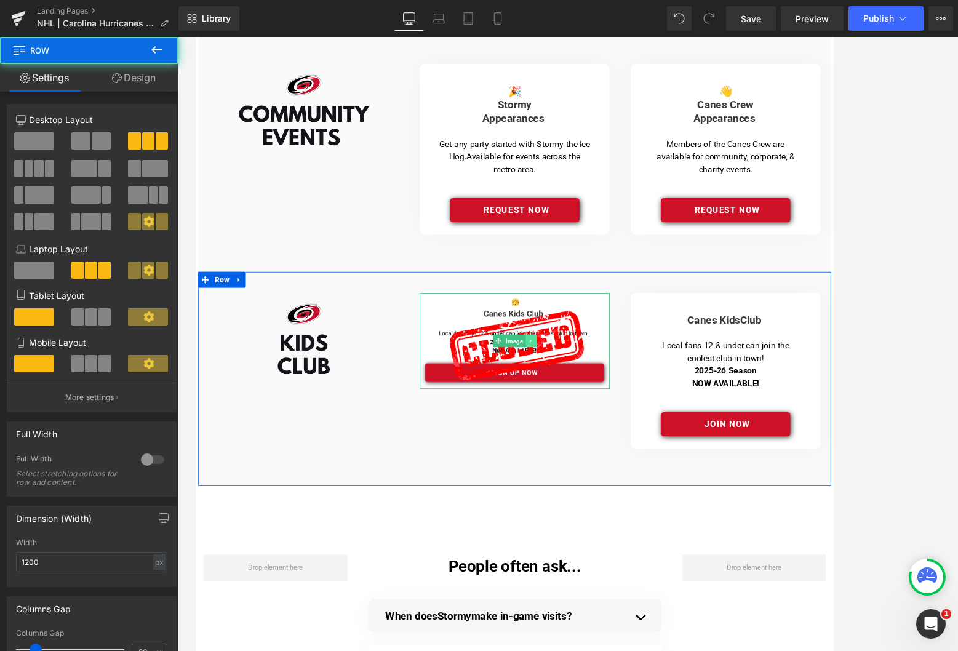
click at [590, 389] on link at bounding box center [587, 392] width 13 height 15
click at [593, 392] on icon at bounding box center [593, 392] width 7 height 7
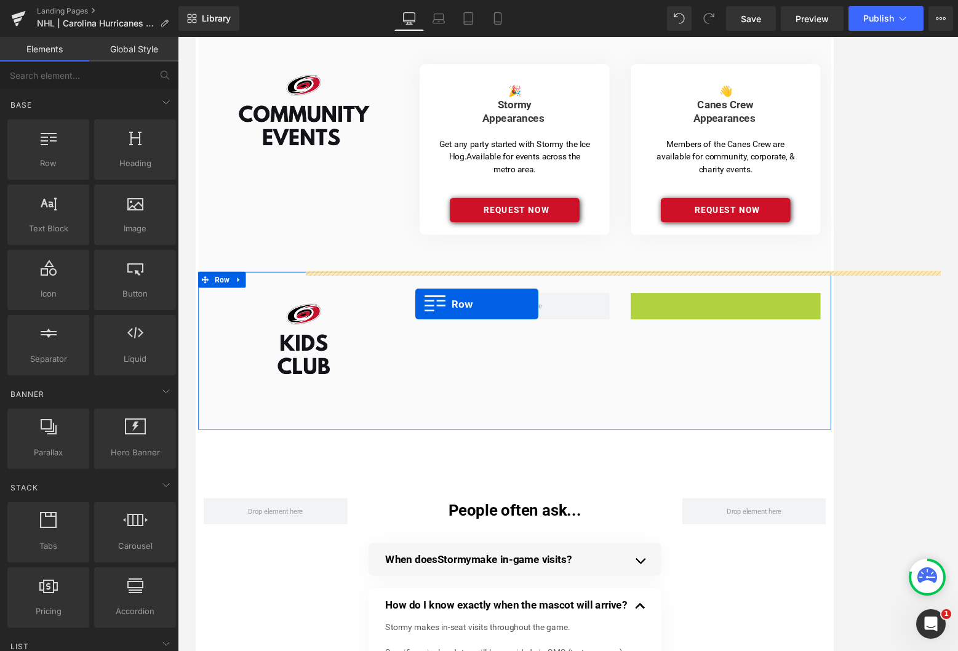
drag, startPoint x: 711, startPoint y: 342, endPoint x: 452, endPoint y: 349, distance: 259.8
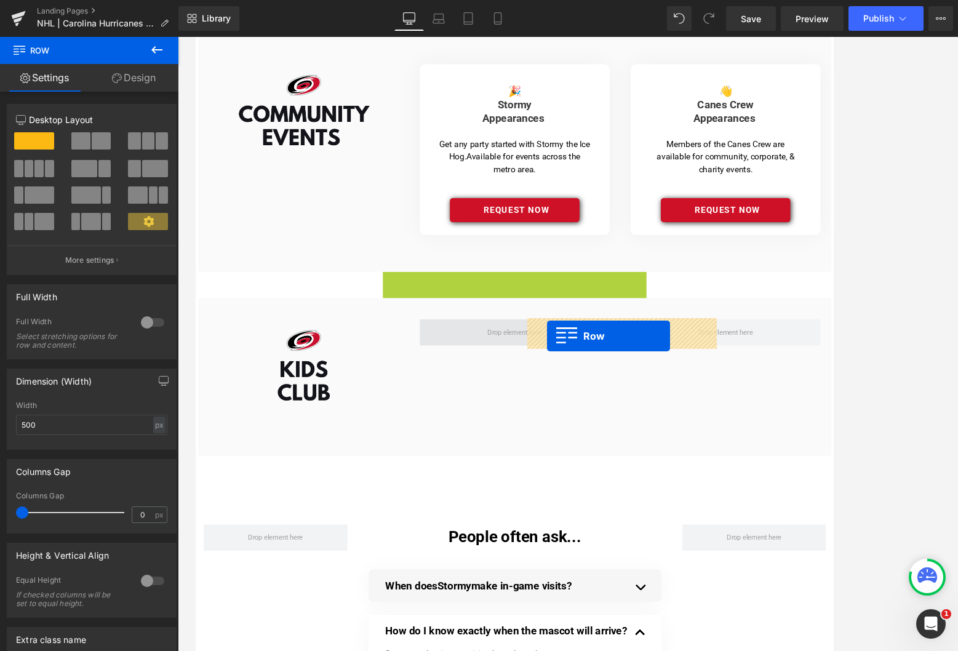
drag, startPoint x: 422, startPoint y: 318, endPoint x: 606, endPoint y: 387, distance: 195.7
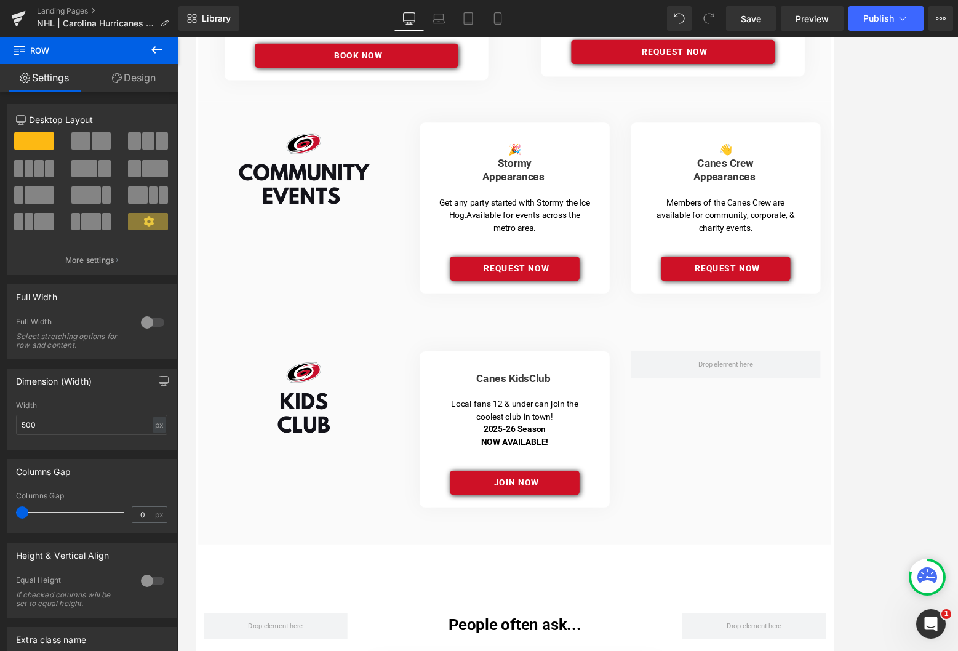
scroll to position [622, 0]
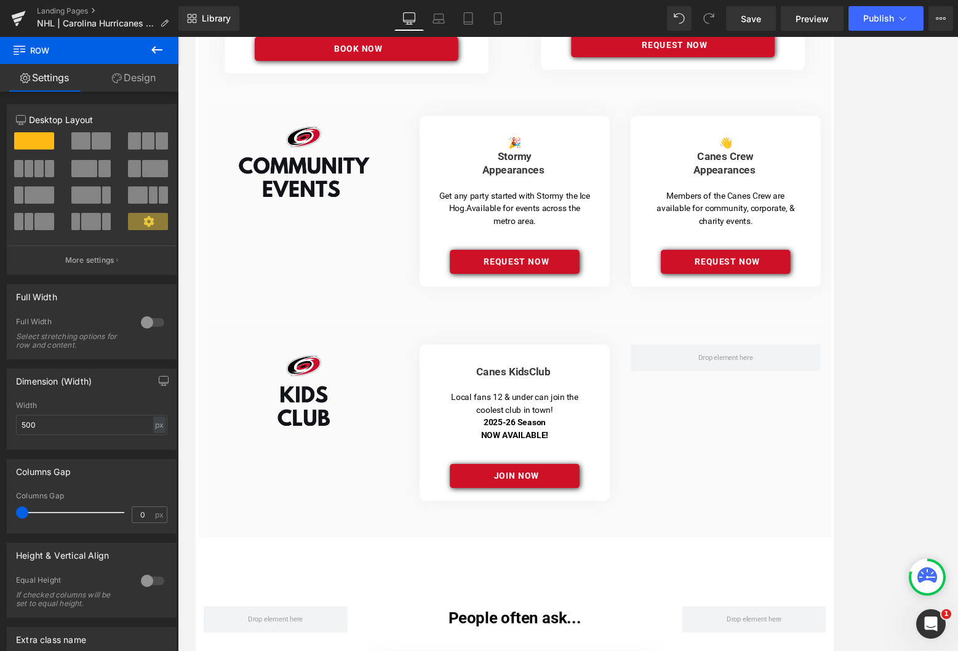
click at [512, 423] on h4 "Canes Kids Club" at bounding box center [568, 428] width 182 height 16
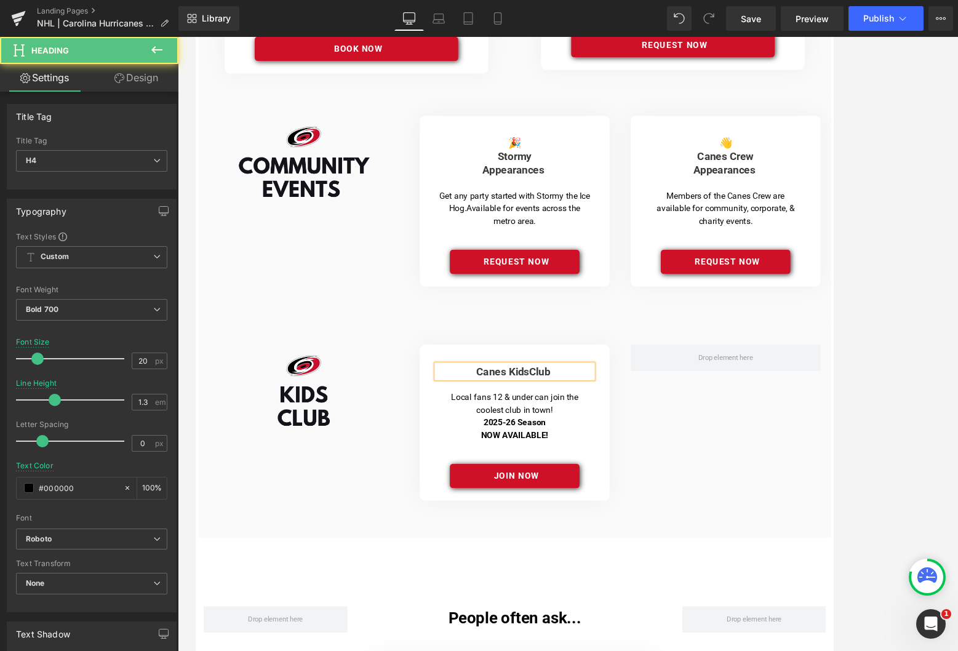
click at [523, 423] on span "Canes Kids" at bounding box center [554, 427] width 62 height 15
click at [635, 423] on h4 "🏒🥅 Canes Kids Club" at bounding box center [568, 428] width 182 height 16
click at [629, 427] on strong "🏒🥅" at bounding box center [627, 427] width 31 height 15
drag, startPoint x: 523, startPoint y: 423, endPoint x: 529, endPoint y: 423, distance: 6.2
click at [524, 423] on span "🏒🥅 Canes Kids" at bounding box center [547, 427] width 95 height 15
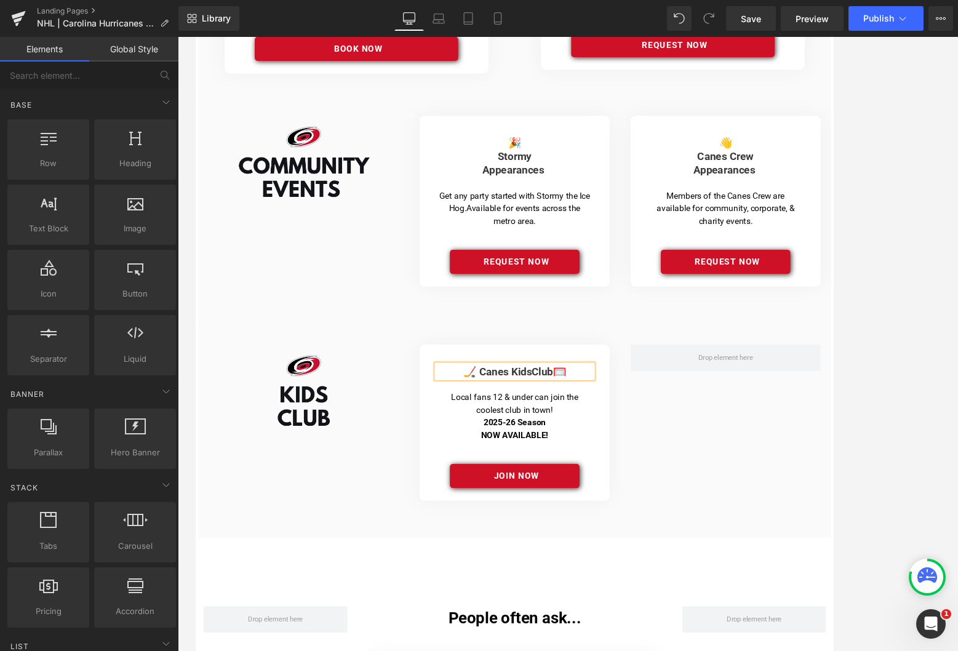
click at [815, 390] on div at bounding box center [568, 344] width 780 height 614
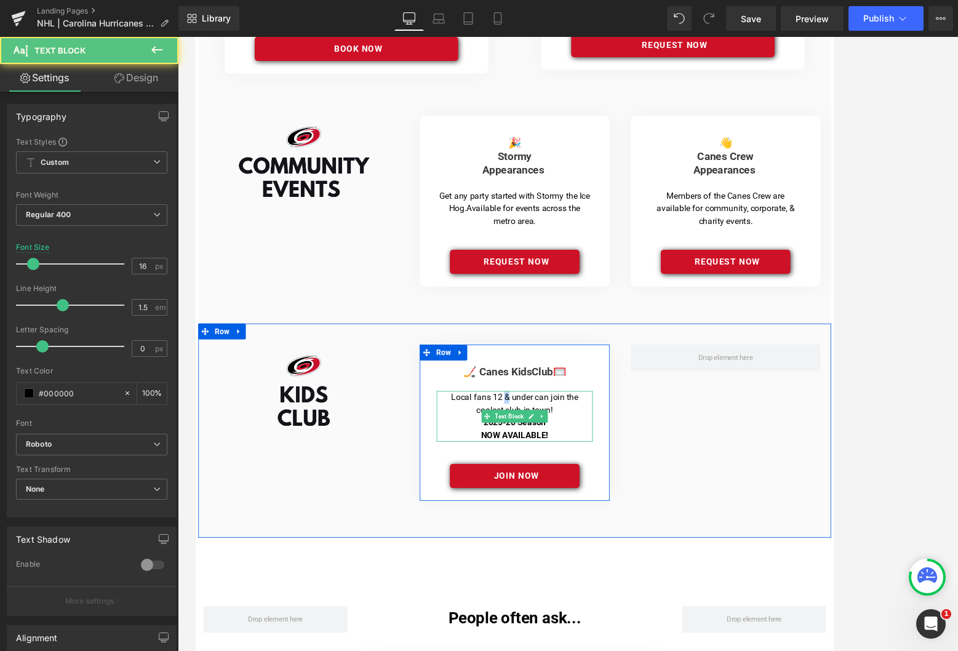
click at [555, 456] on p "Local fans 12 & under can join the coolest club in town!" at bounding box center [568, 466] width 176 height 30
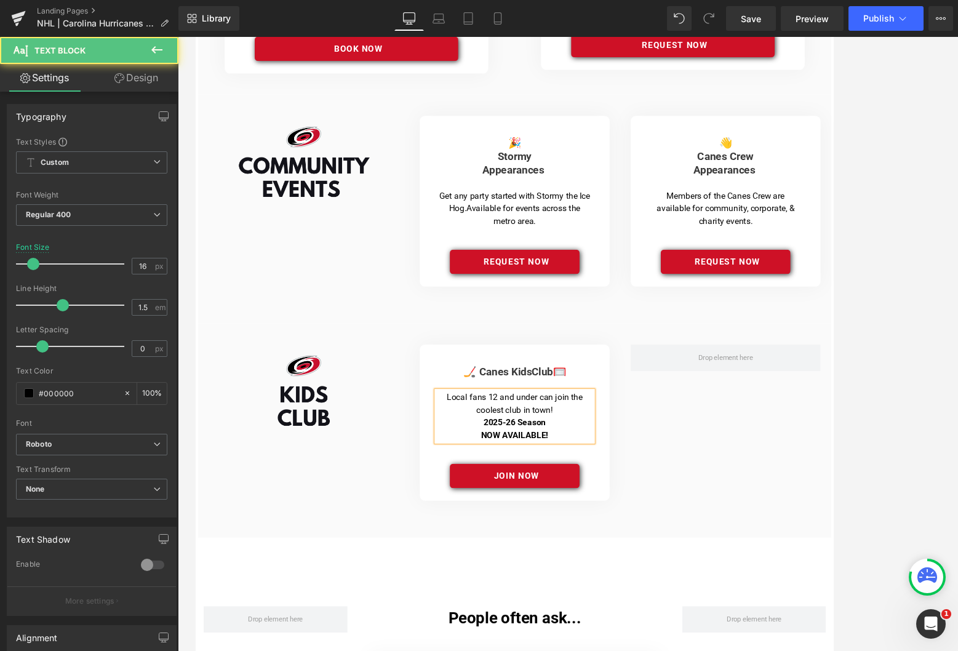
click at [622, 486] on p "2025-26 Season" at bounding box center [568, 487] width 176 height 15
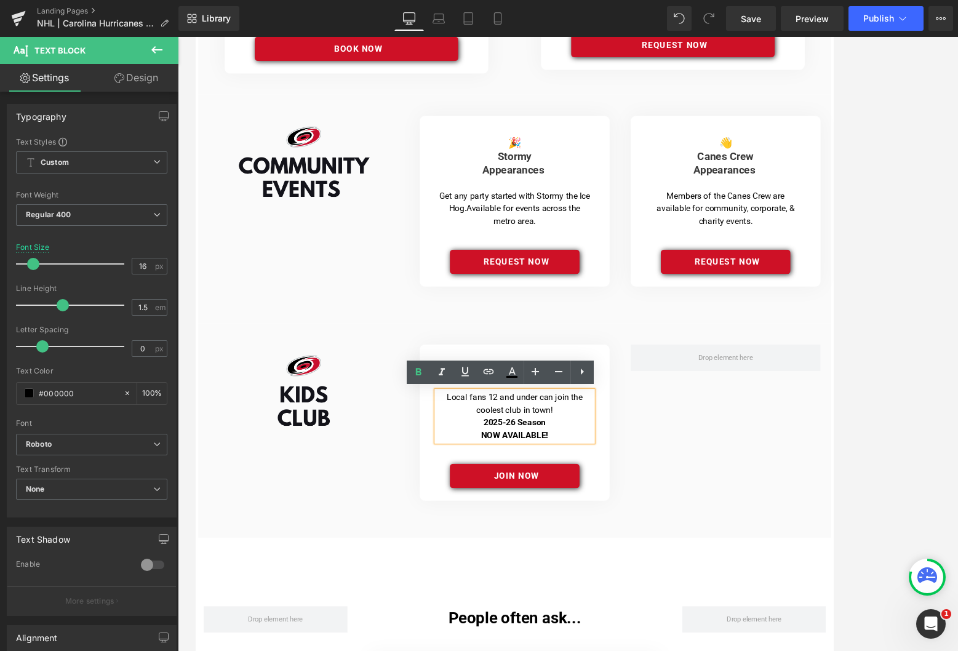
click at [769, 566] on div "Image 🏒 Canes Kids Club 🥅 Heading Separator Local fans 12 and under can join th…" at bounding box center [568, 497] width 739 height 250
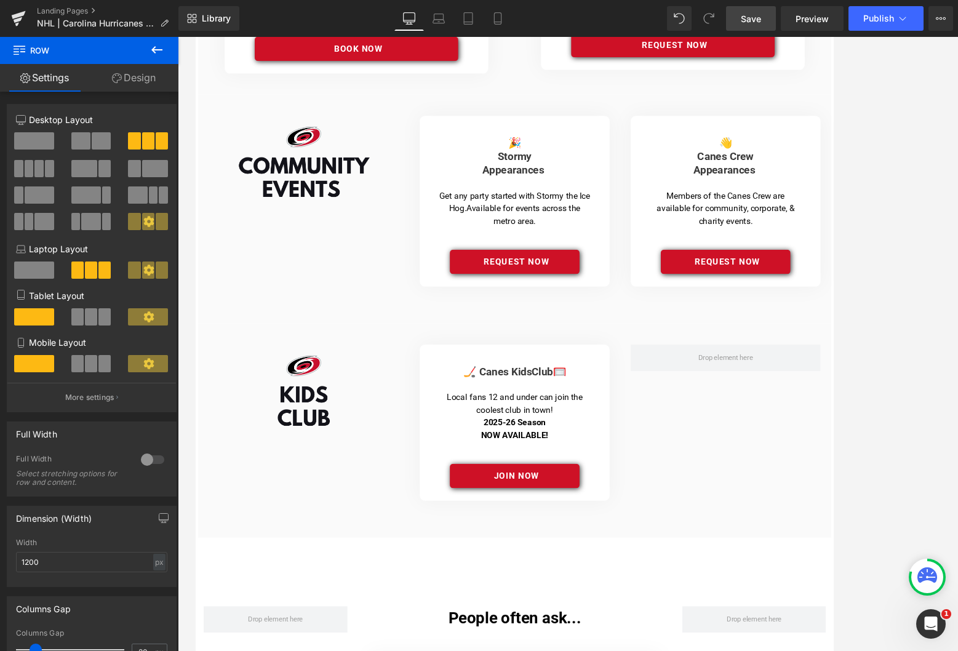
click at [750, 20] on span "Save" at bounding box center [751, 18] width 20 height 13
